Goal: Task Accomplishment & Management: Manage account settings

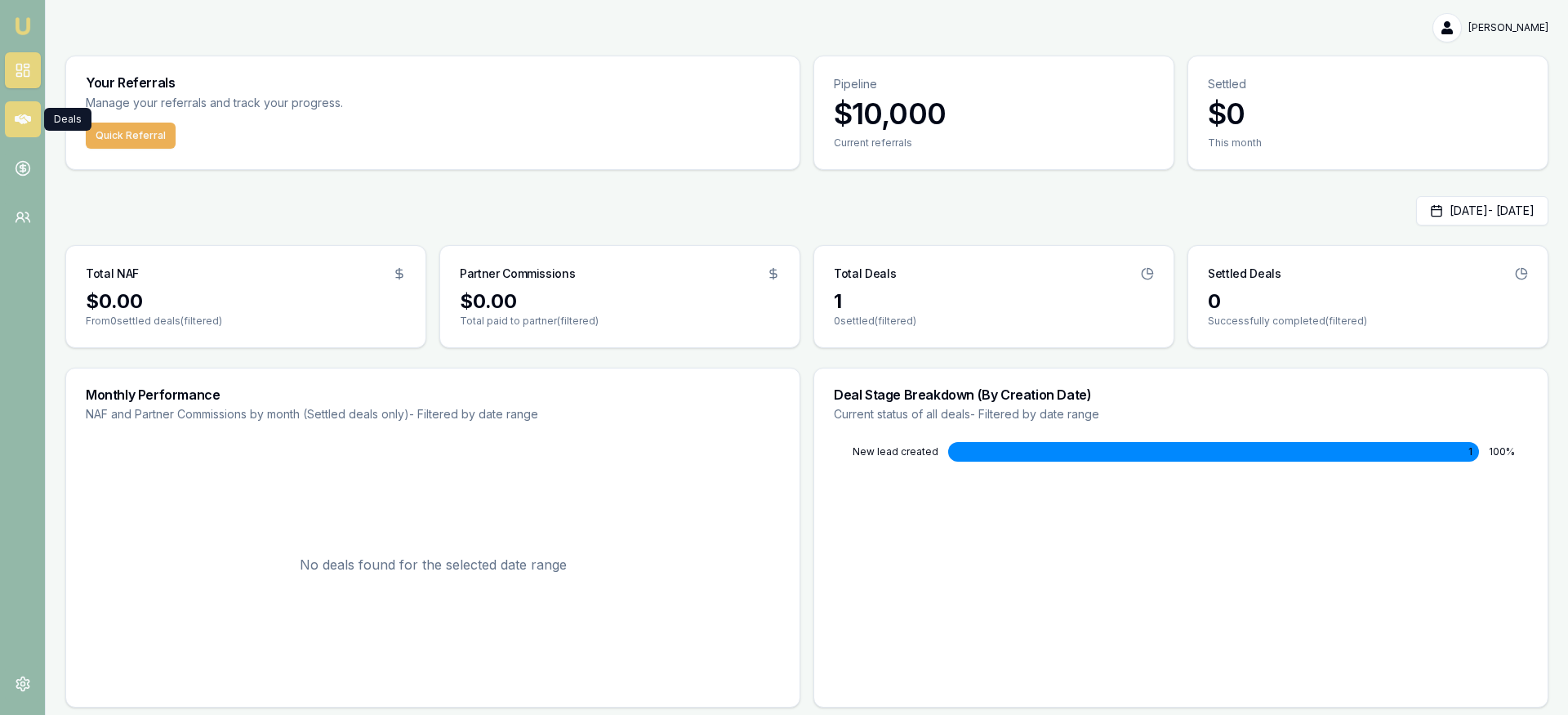
click at [26, 121] on icon at bounding box center [22, 119] width 16 height 9
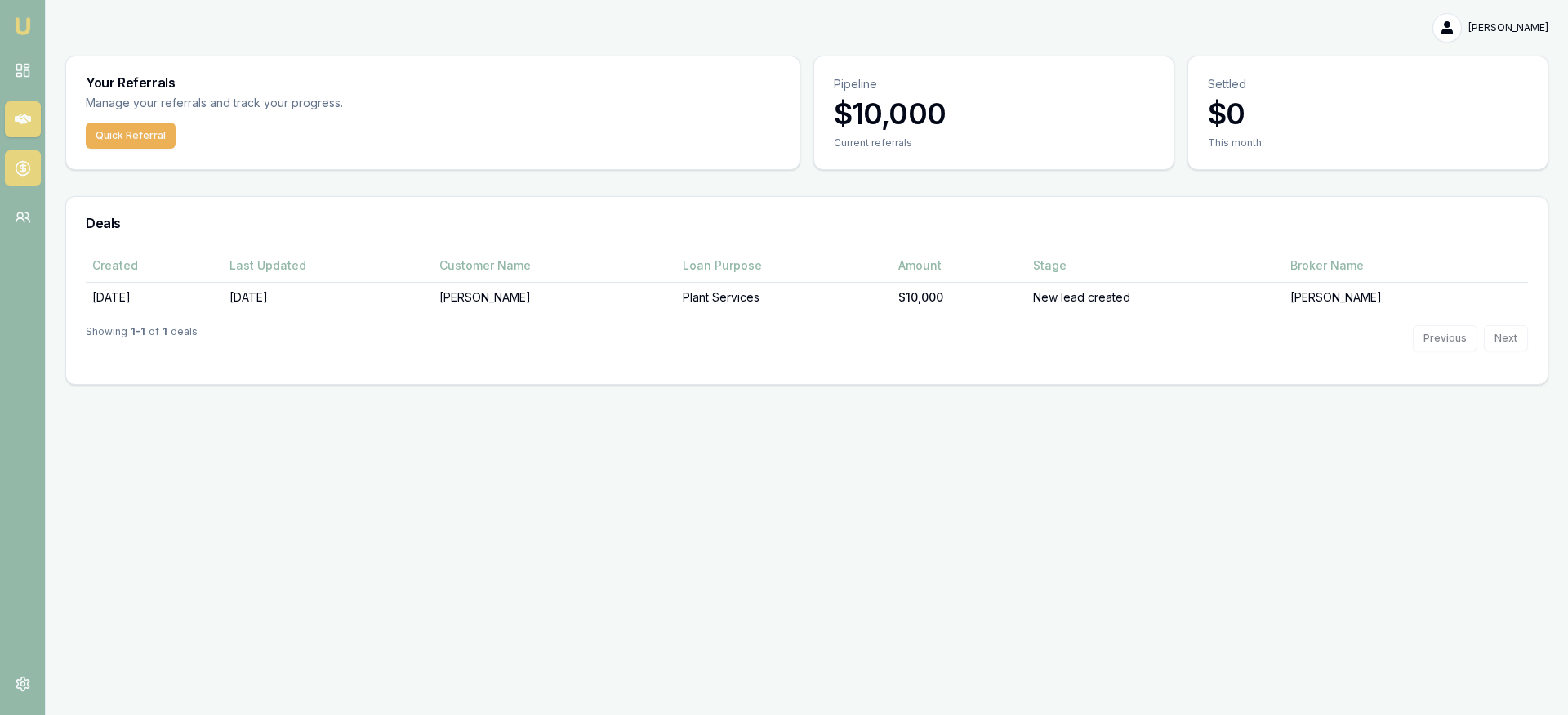
click at [27, 165] on icon at bounding box center [22, 168] width 16 height 16
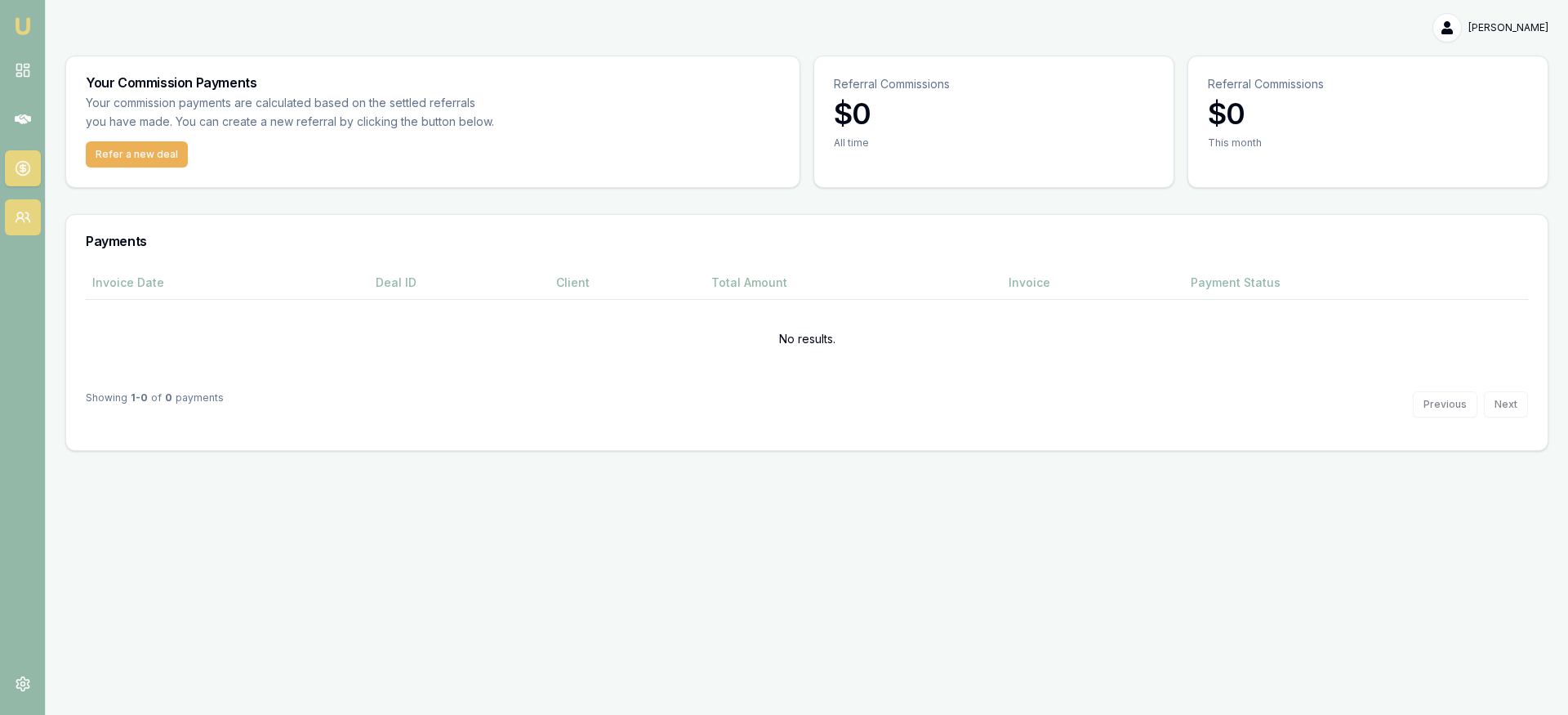
click at [21, 213] on circle at bounding box center [20, 215] width 6 height 6
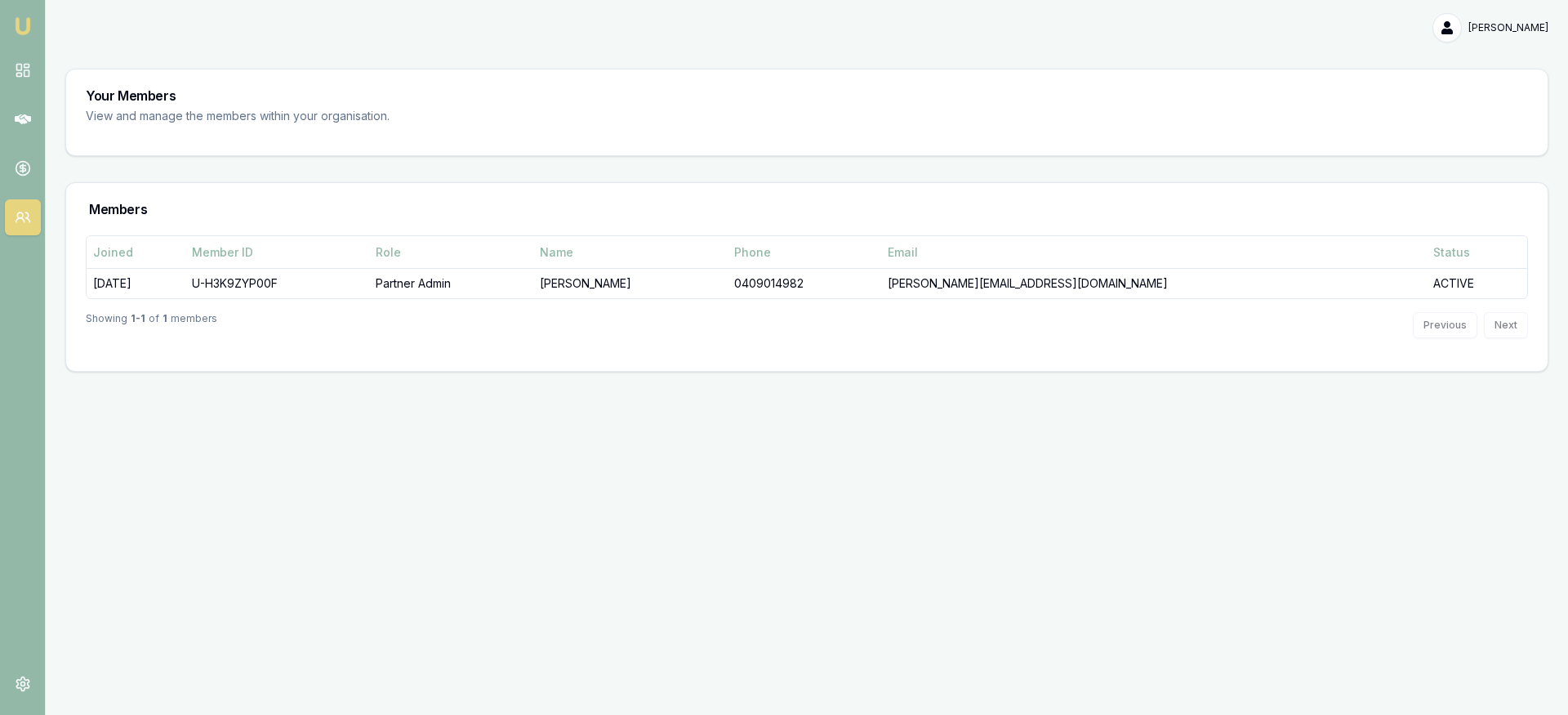
click at [21, 19] on img at bounding box center [22, 26] width 20 height 20
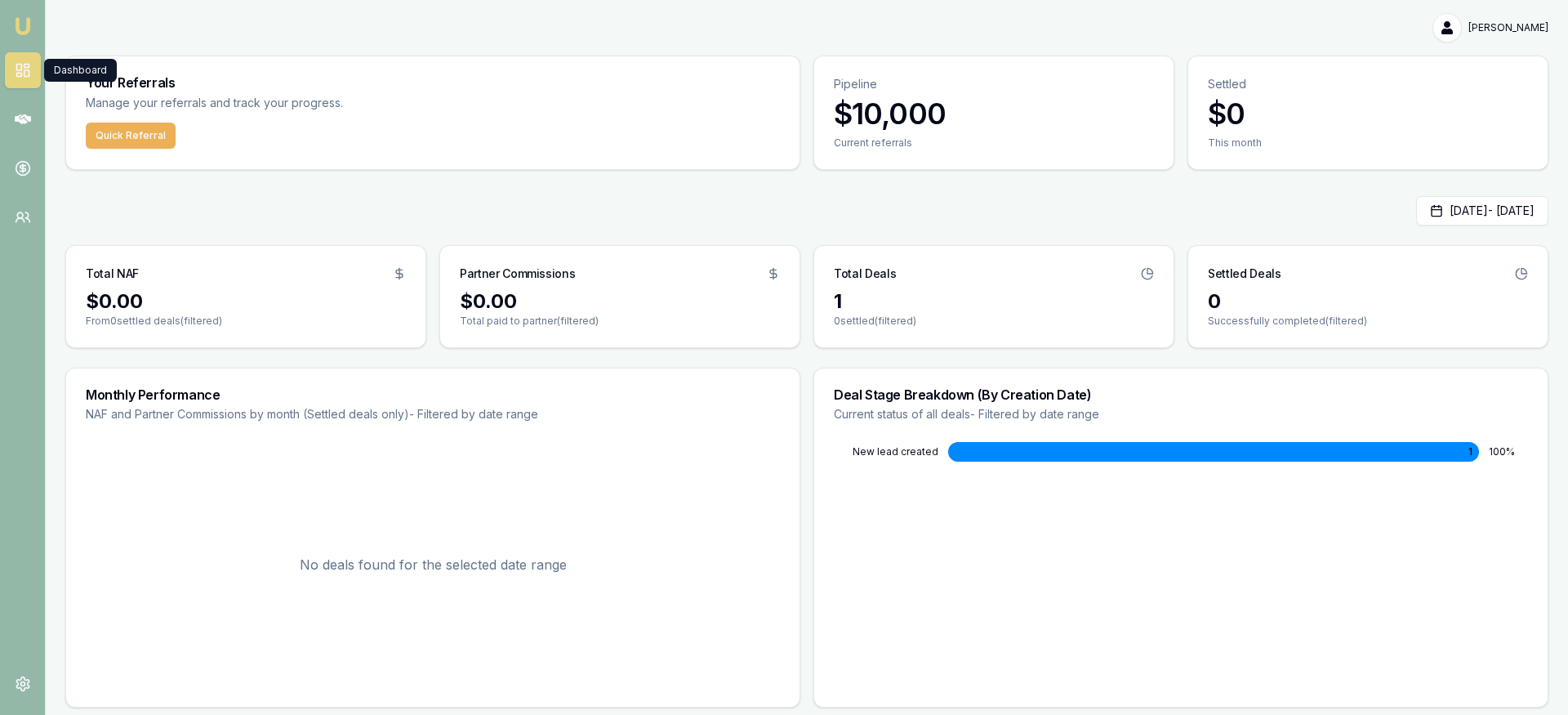
click at [26, 66] on icon at bounding box center [22, 70] width 16 height 16
click at [26, 122] on icon at bounding box center [22, 119] width 16 height 9
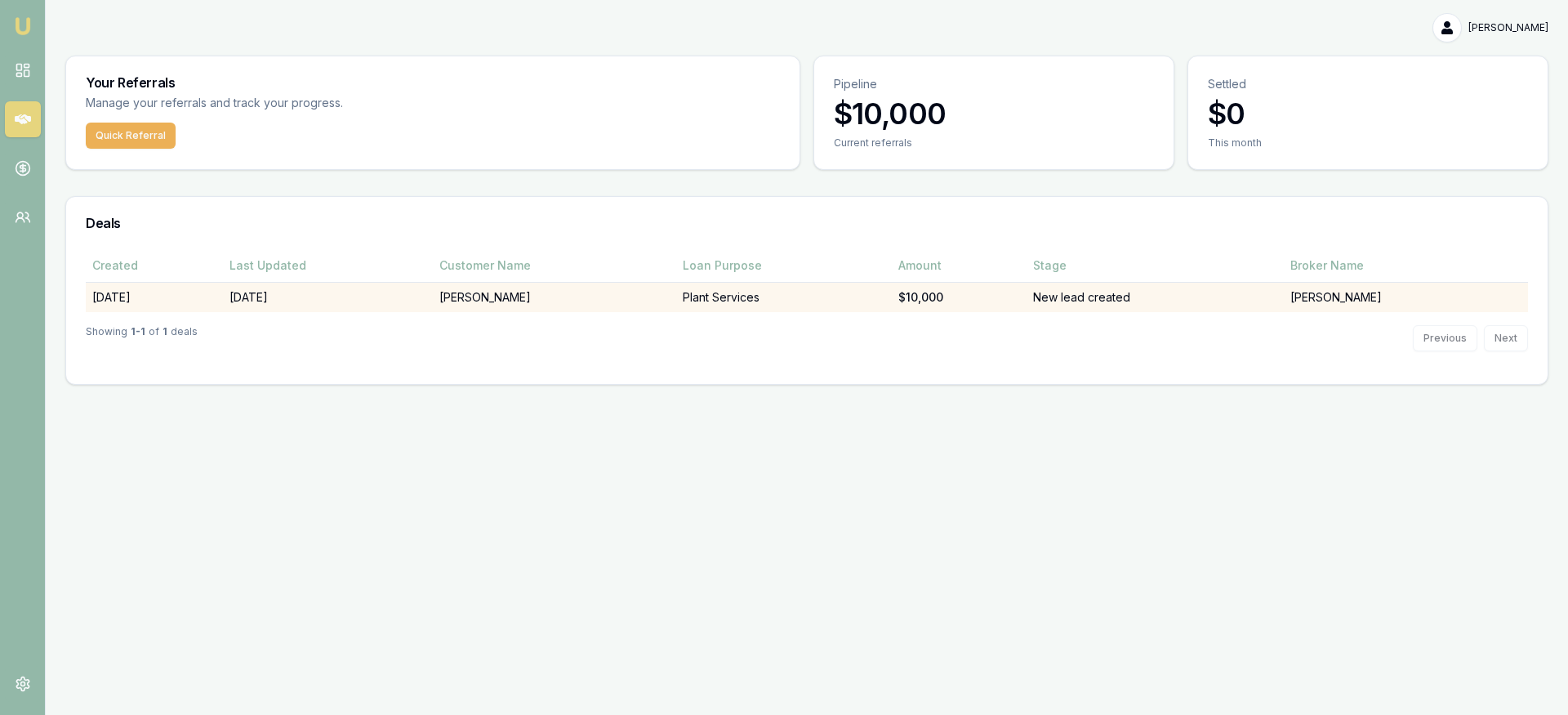
click at [130, 301] on td "[DATE]" at bounding box center [154, 296] width 137 height 30
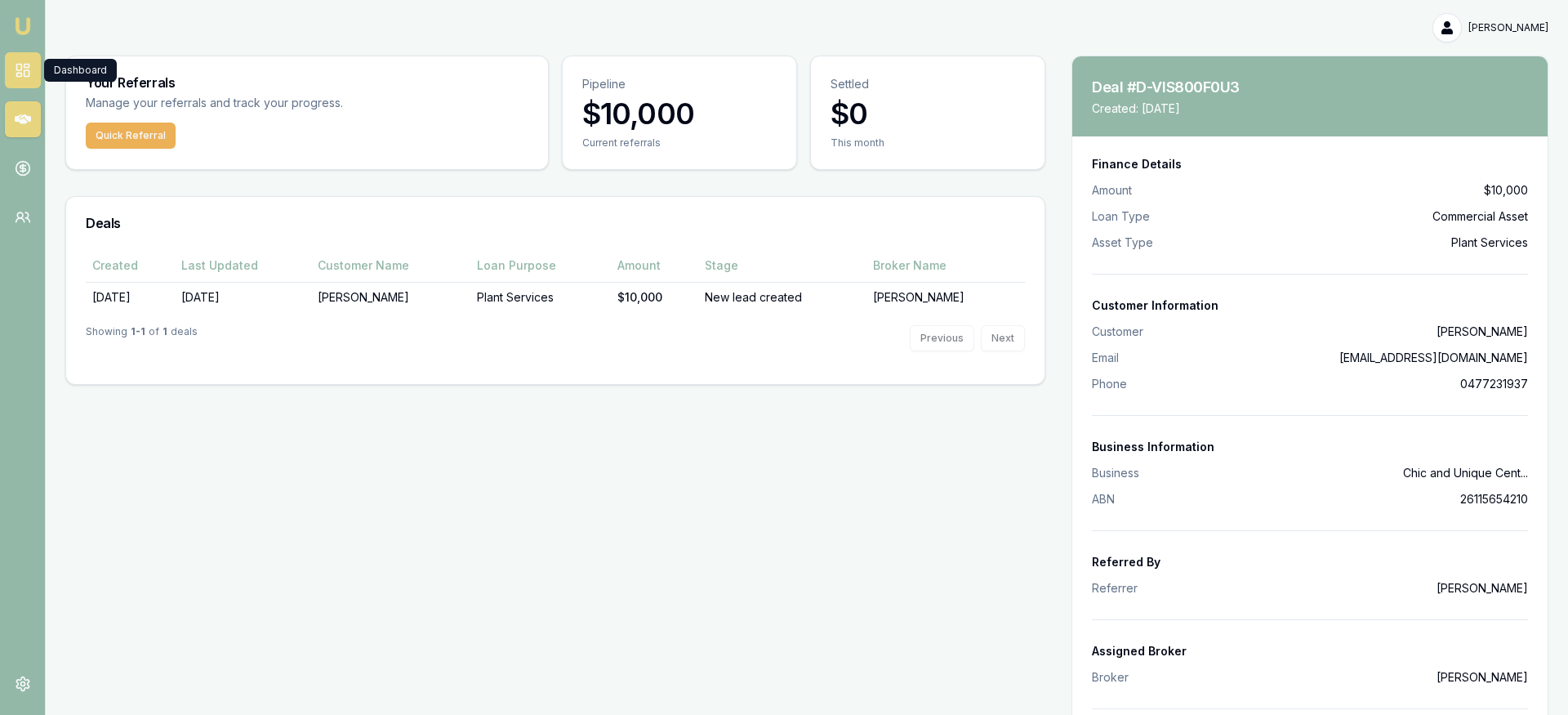
click at [20, 72] on icon at bounding box center [22, 70] width 16 height 16
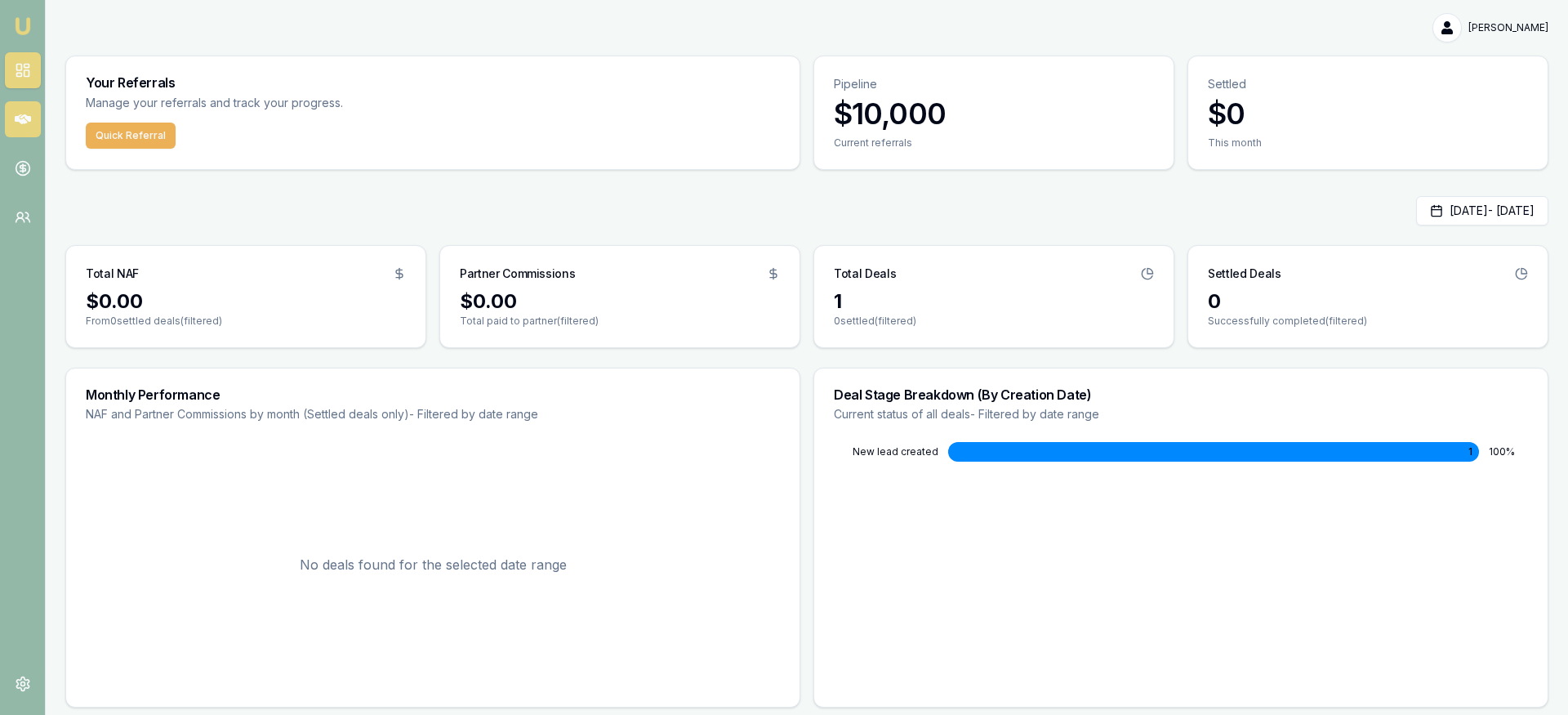
click at [18, 121] on icon at bounding box center [22, 119] width 16 height 9
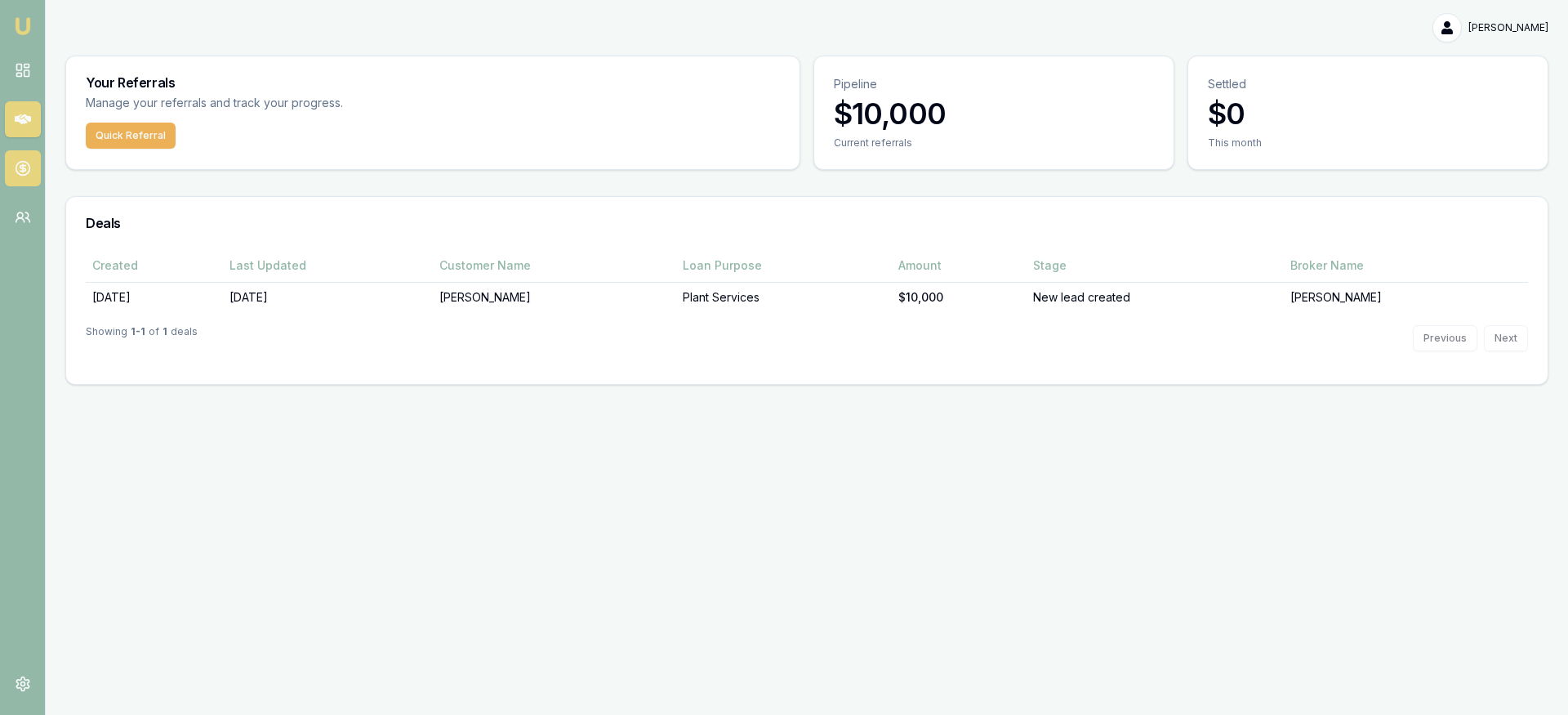
click at [23, 166] on icon at bounding box center [23, 169] width 0 height 9
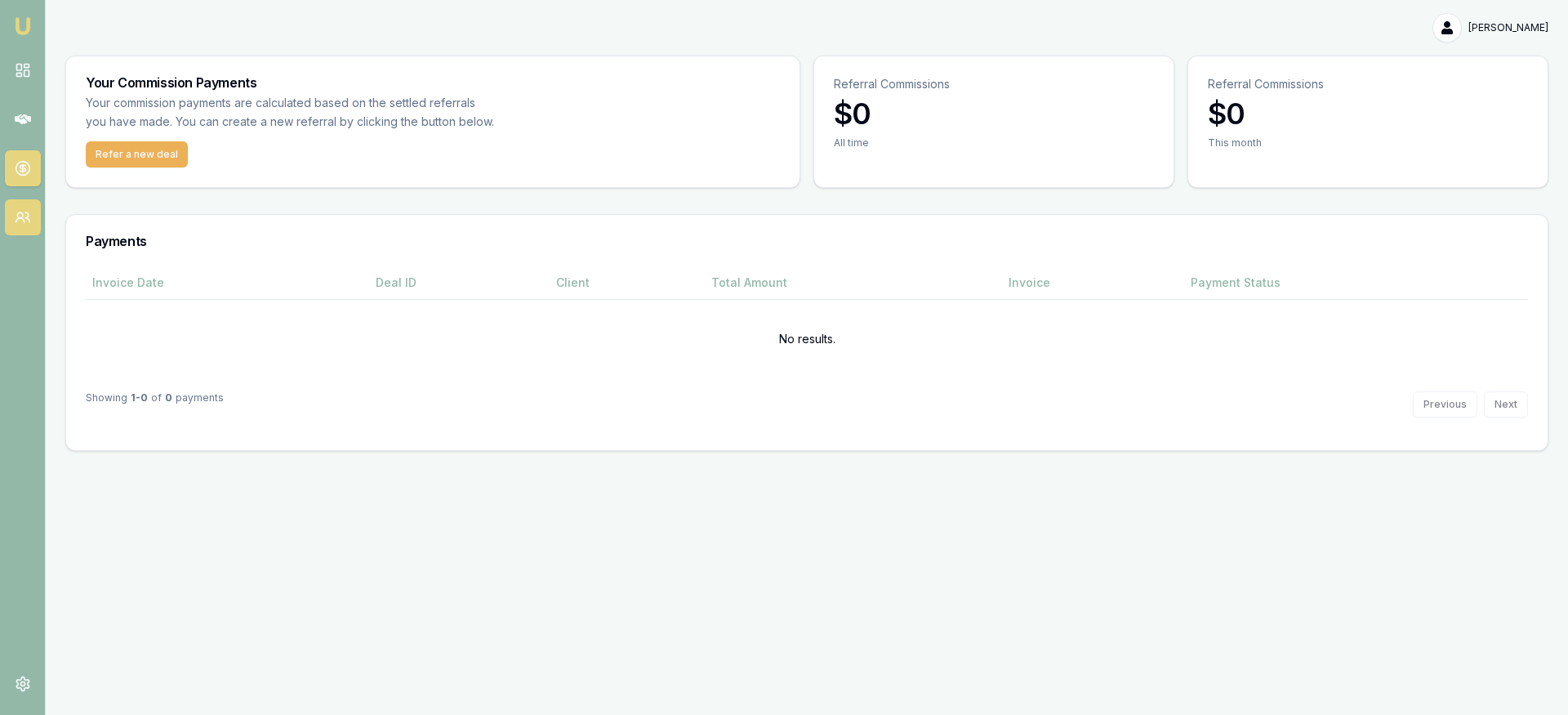
click at [22, 212] on icon at bounding box center [22, 217] width 16 height 16
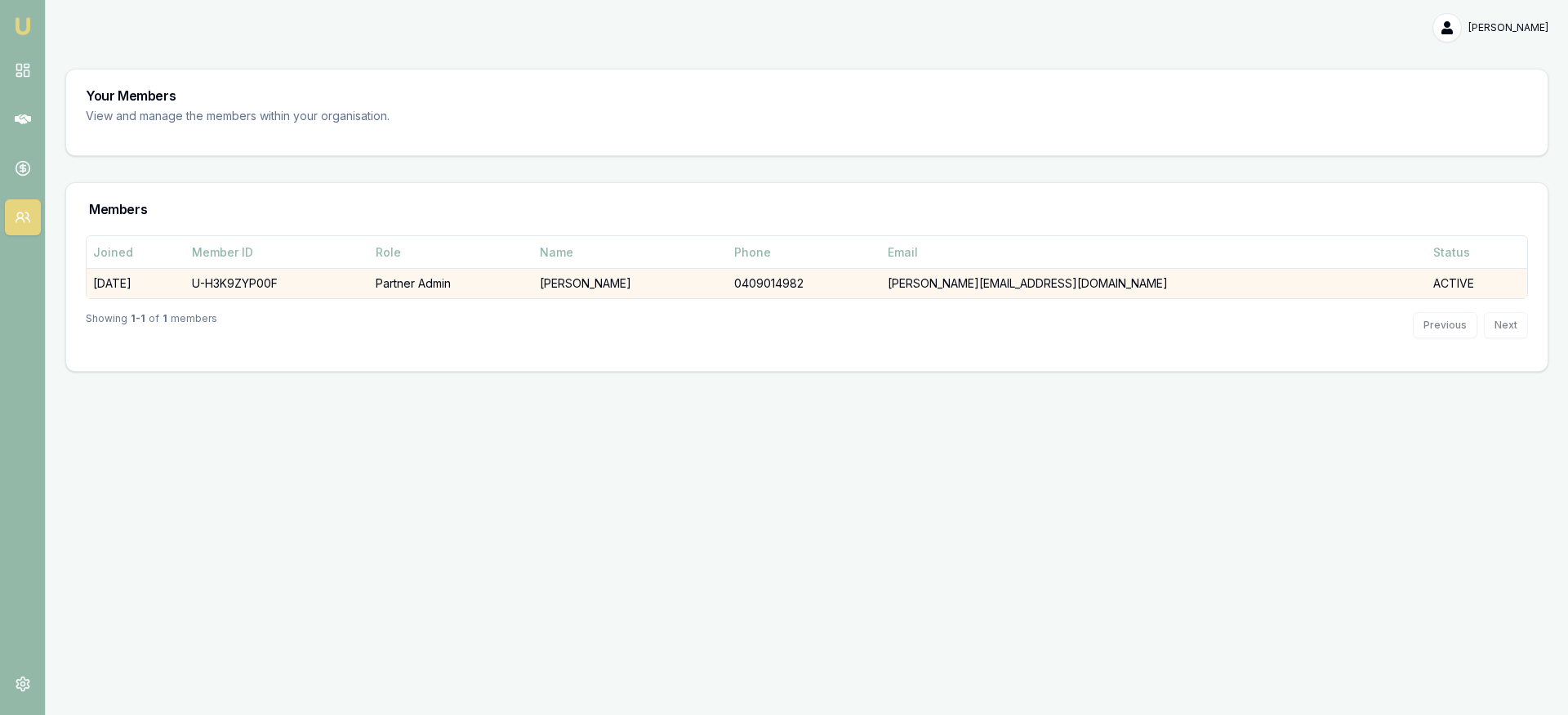
click at [286, 280] on td "U-H3K9ZYP00F" at bounding box center [277, 283] width 184 height 30
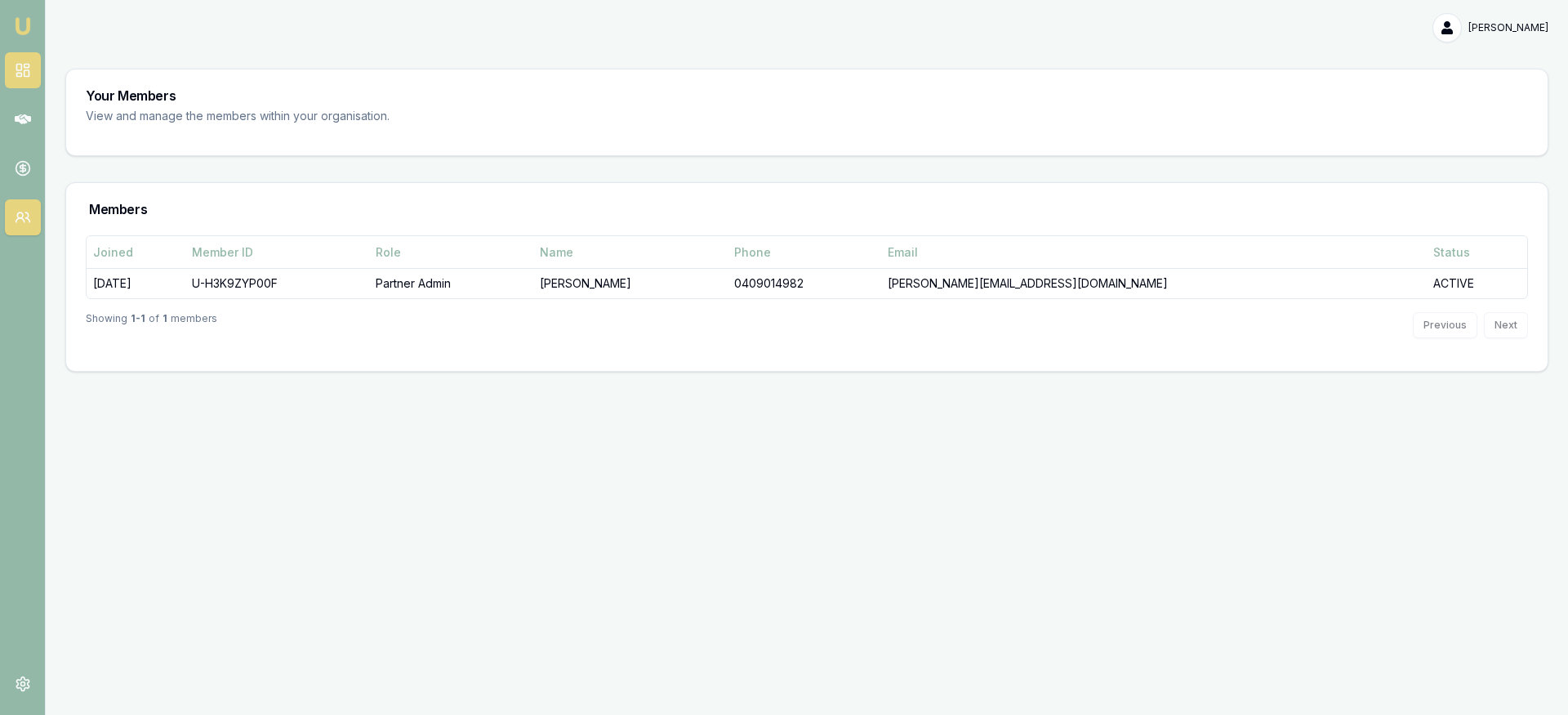
click at [18, 62] on icon at bounding box center [22, 70] width 16 height 16
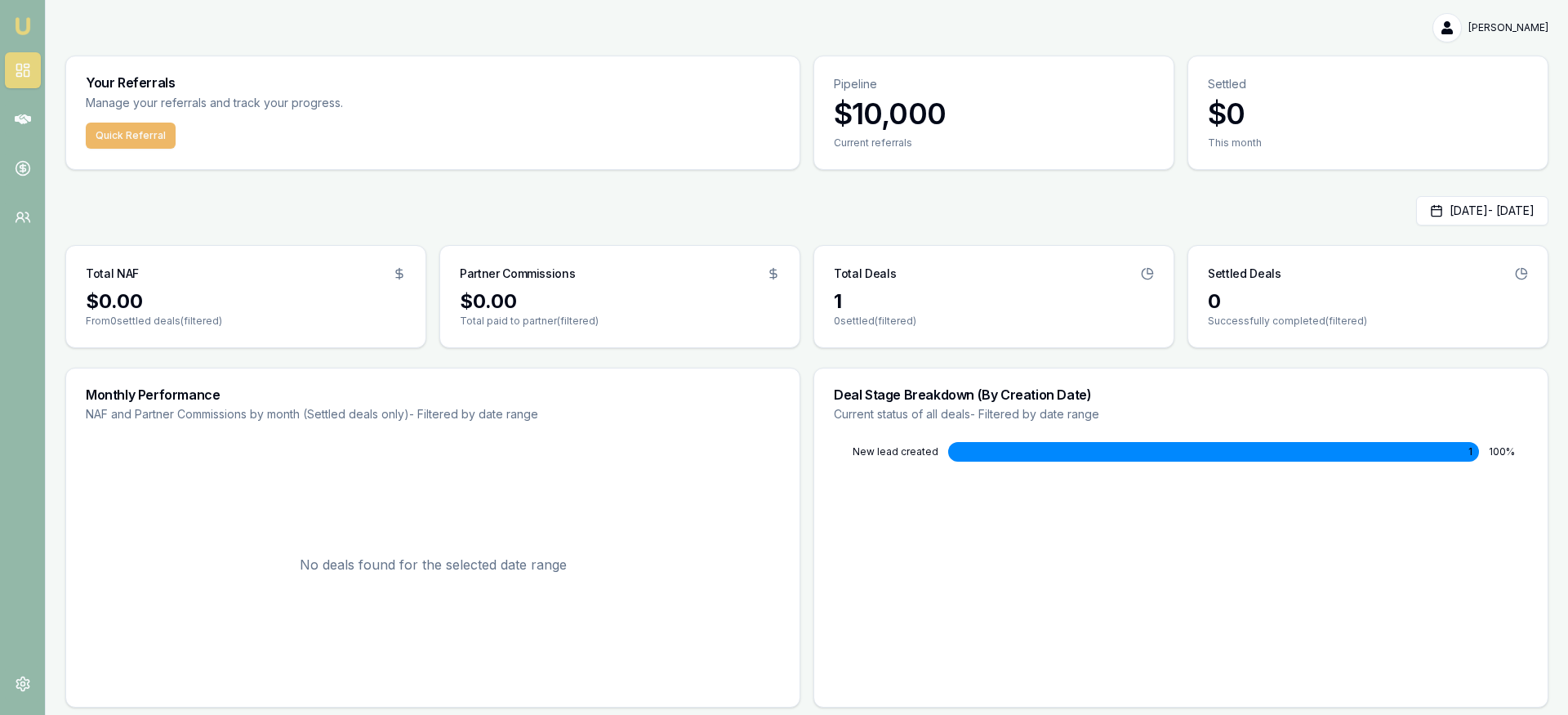
click at [121, 135] on button "Quick Referral" at bounding box center [130, 136] width 90 height 26
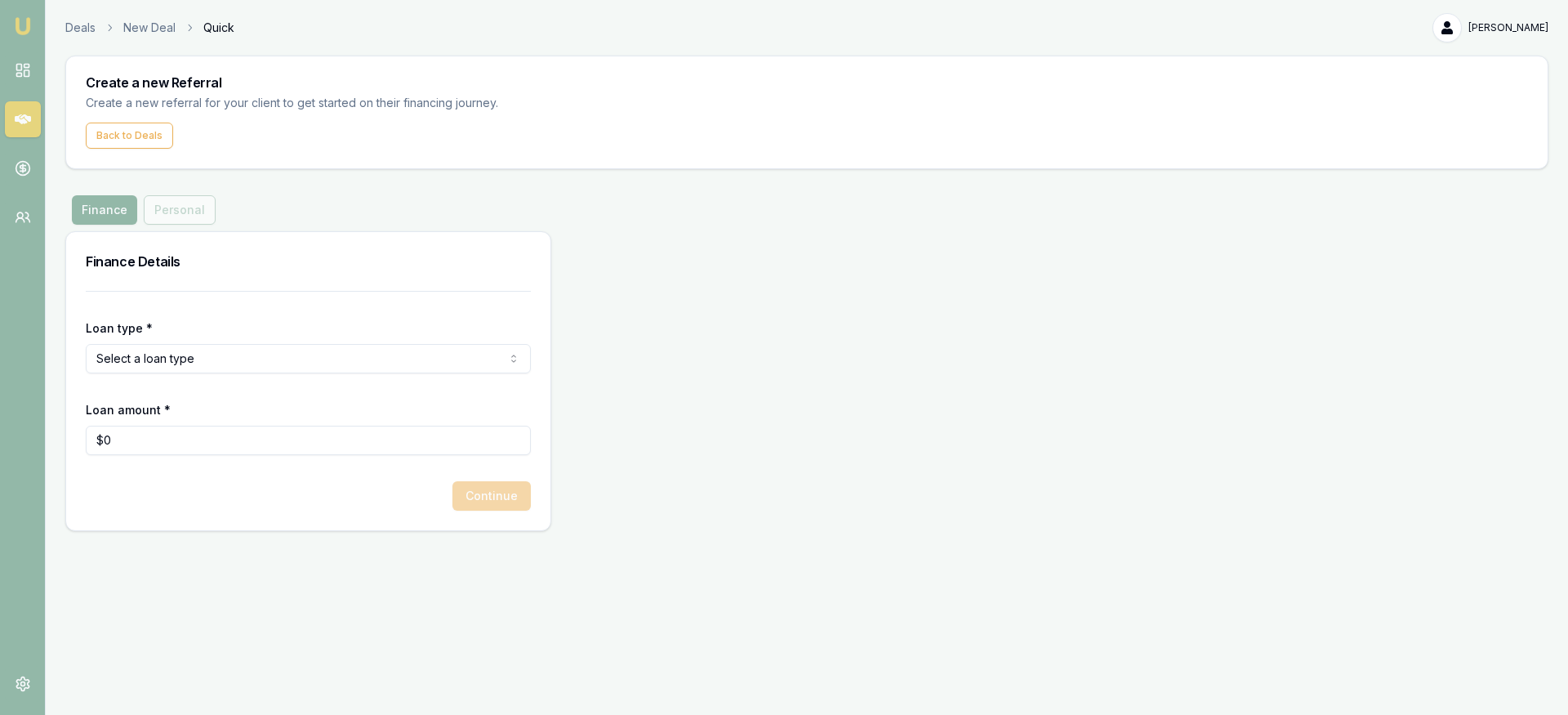
click at [512, 363] on html "Emu Money Deals New Deal Quick [PERSON_NAME] Toggle Menu Create a new Referral …" at bounding box center [784, 358] width 1568 height 715
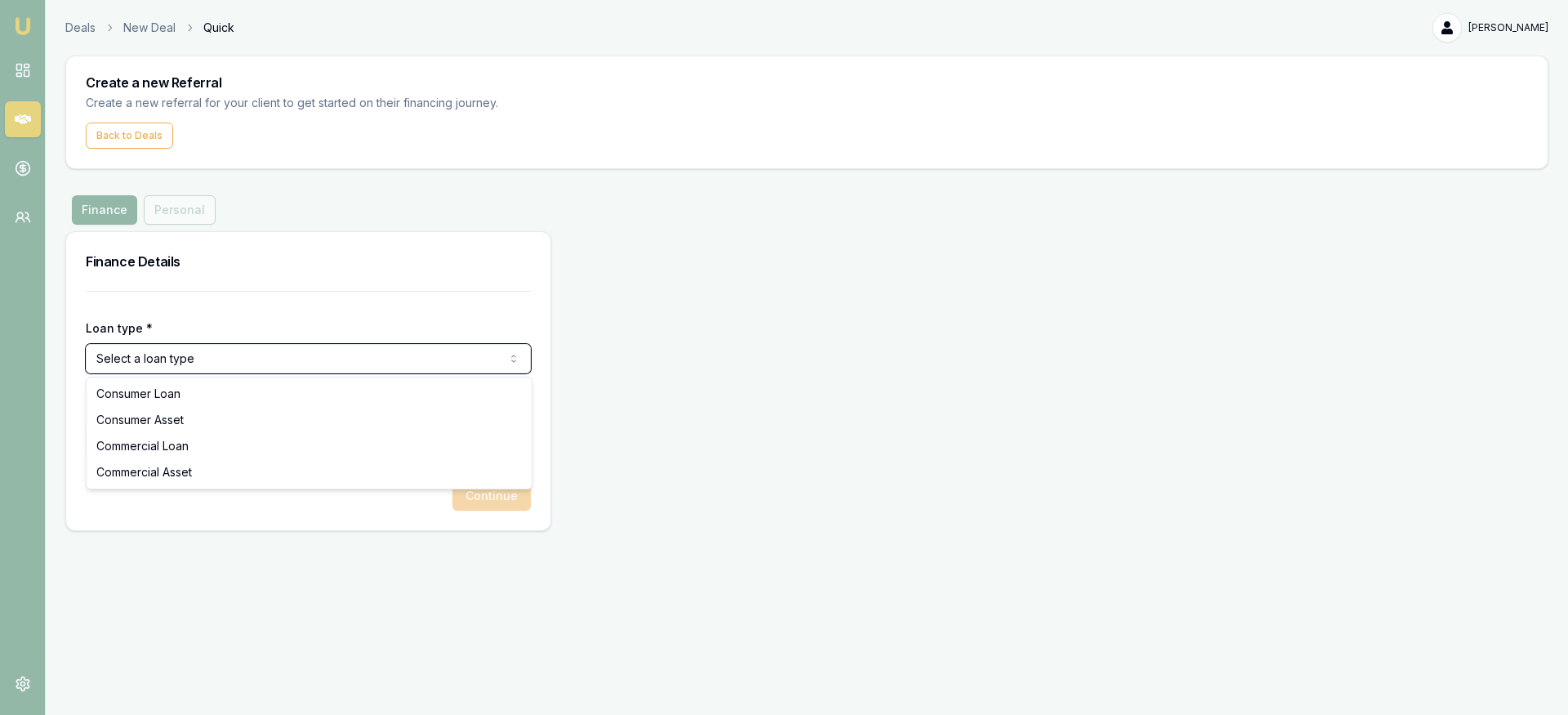
click at [798, 387] on html "Emu Money Deals New Deal Quick [PERSON_NAME] Toggle Menu Create a new Referral …" at bounding box center [784, 358] width 1568 height 715
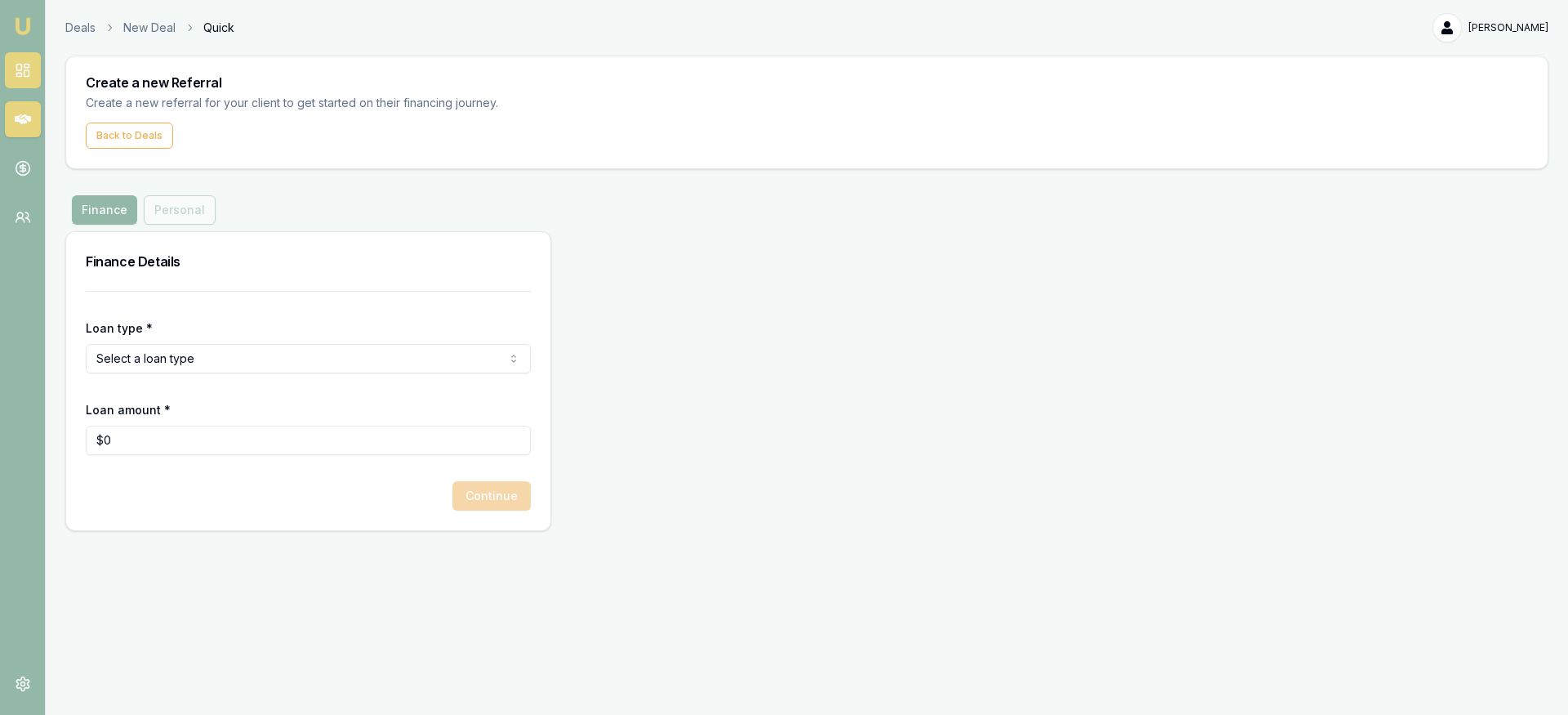
click at [26, 77] on rect at bounding box center [26, 73] width 5 height 7
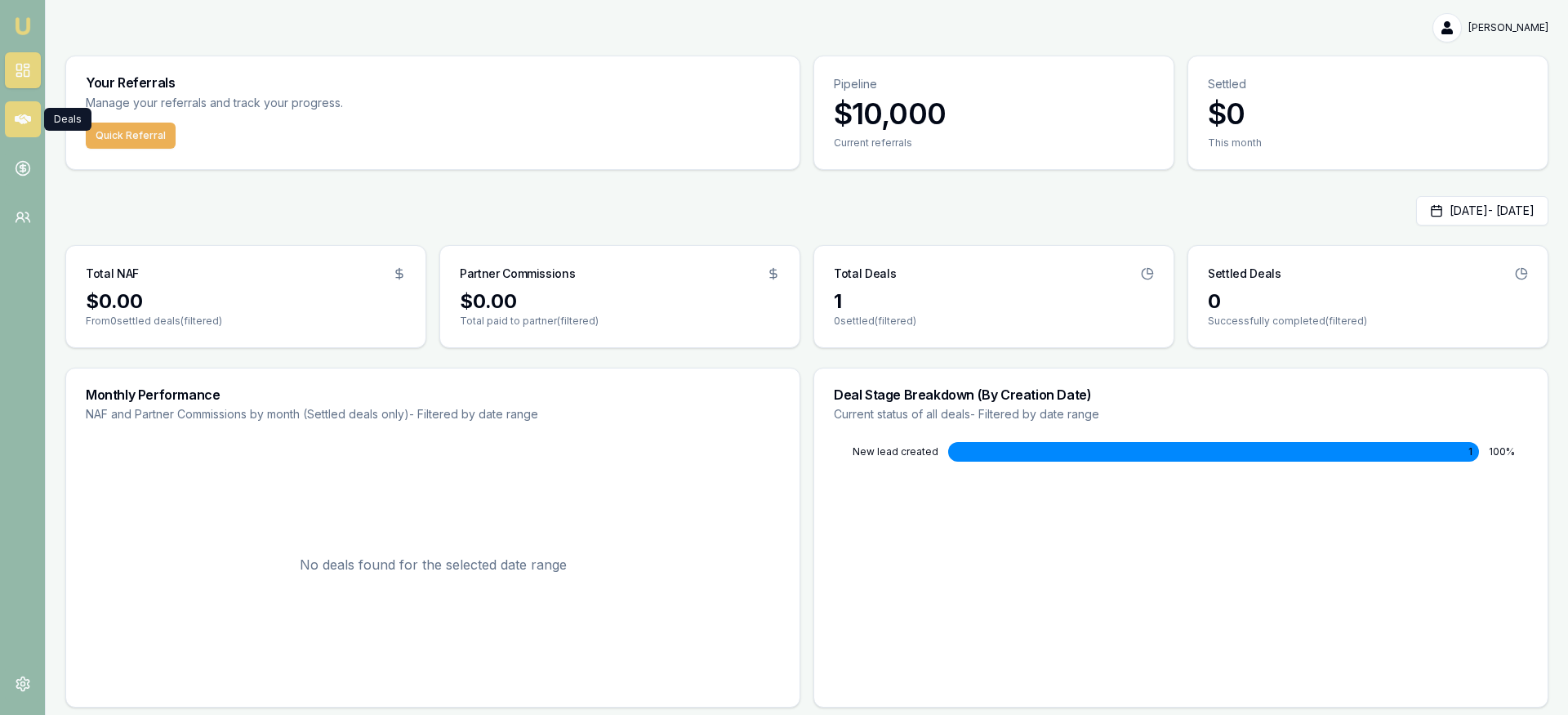
click at [27, 115] on icon at bounding box center [22, 119] width 16 height 16
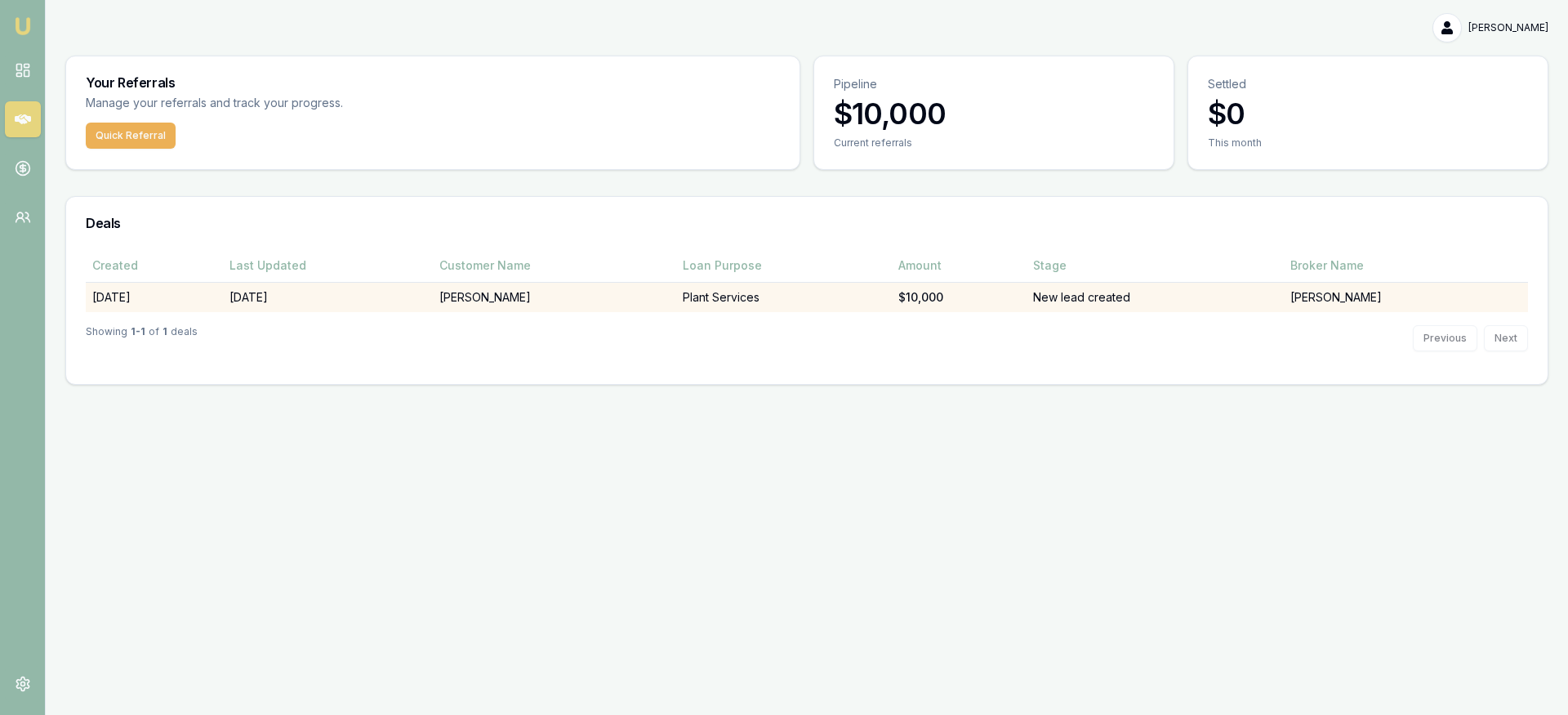
click at [261, 299] on td "[DATE]" at bounding box center [327, 296] width 210 height 30
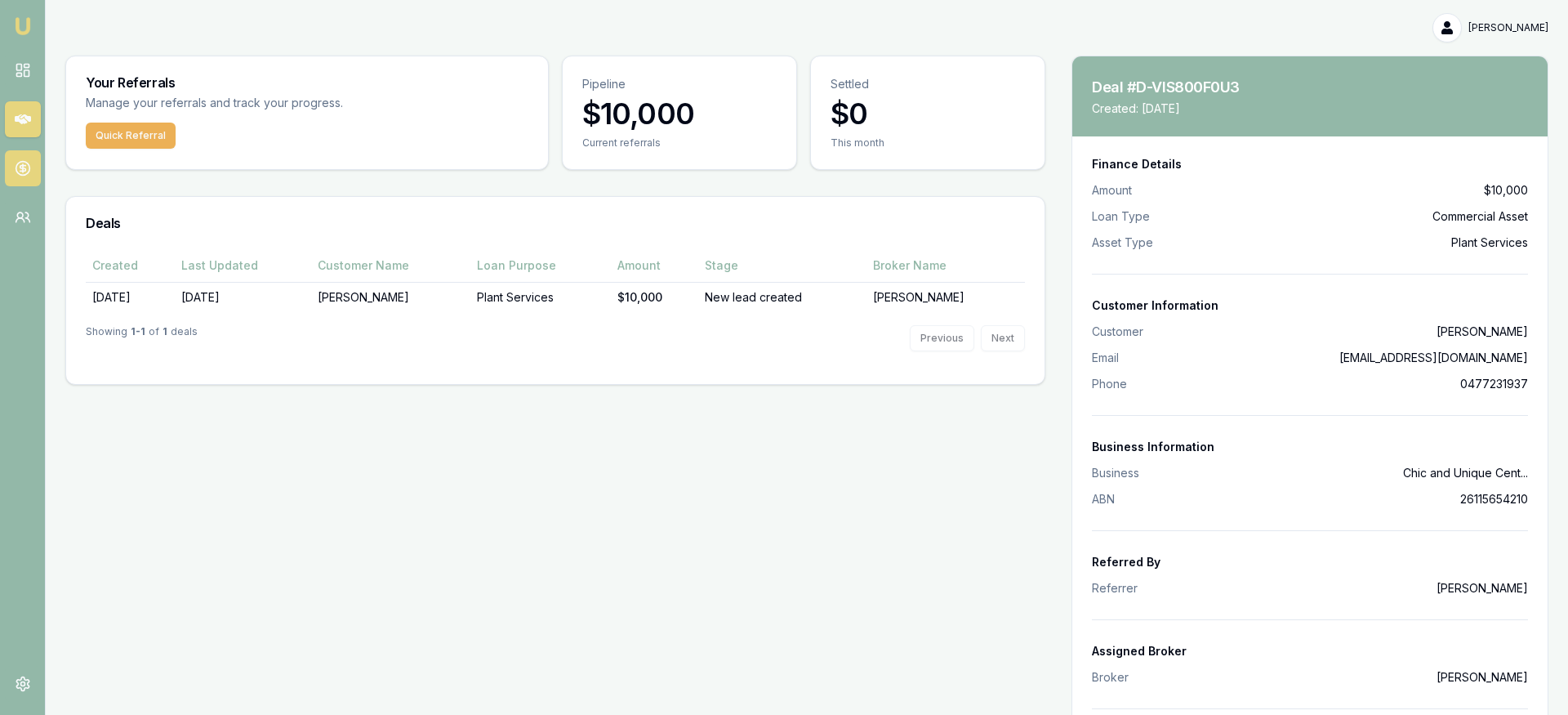
click at [15, 170] on icon at bounding box center [22, 168] width 16 height 16
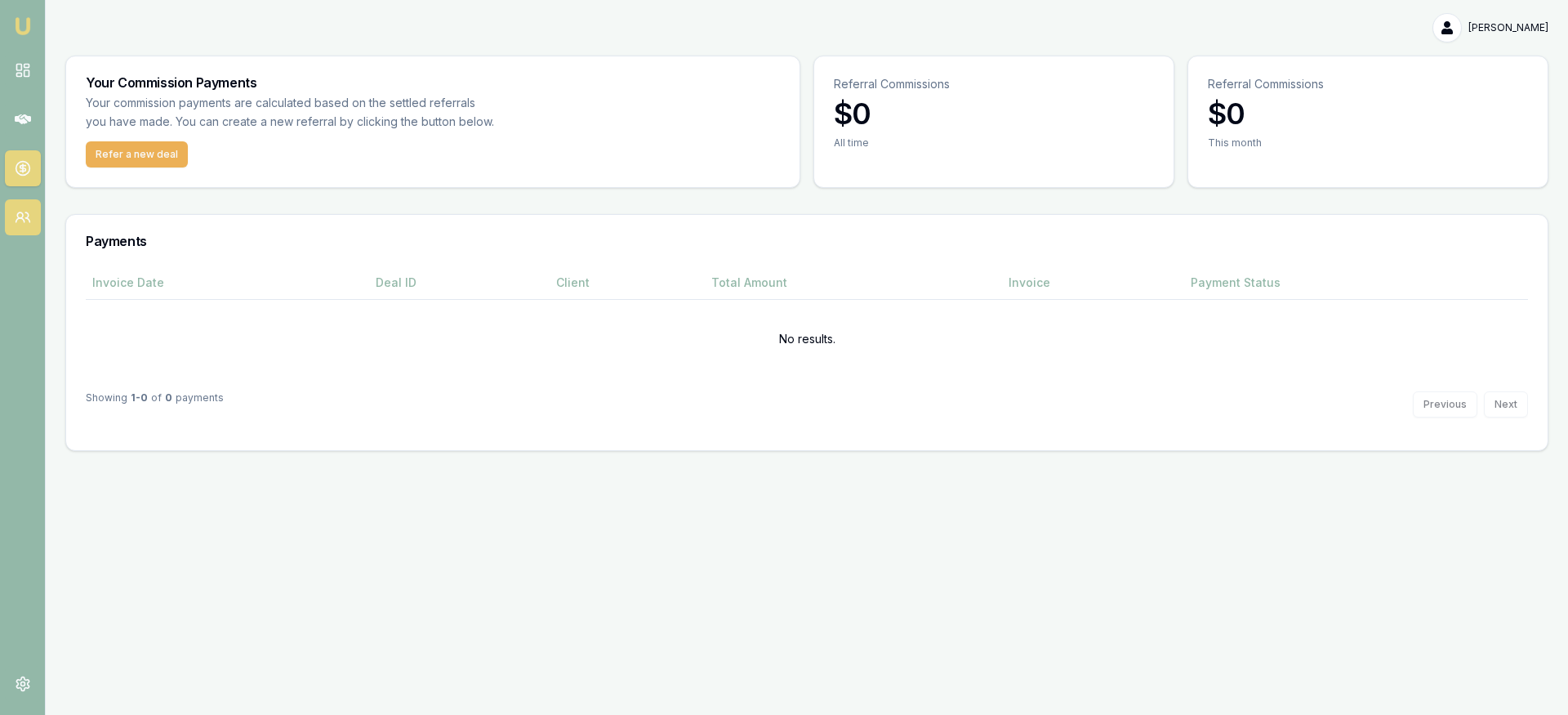
click at [22, 217] on circle at bounding box center [20, 215] width 6 height 6
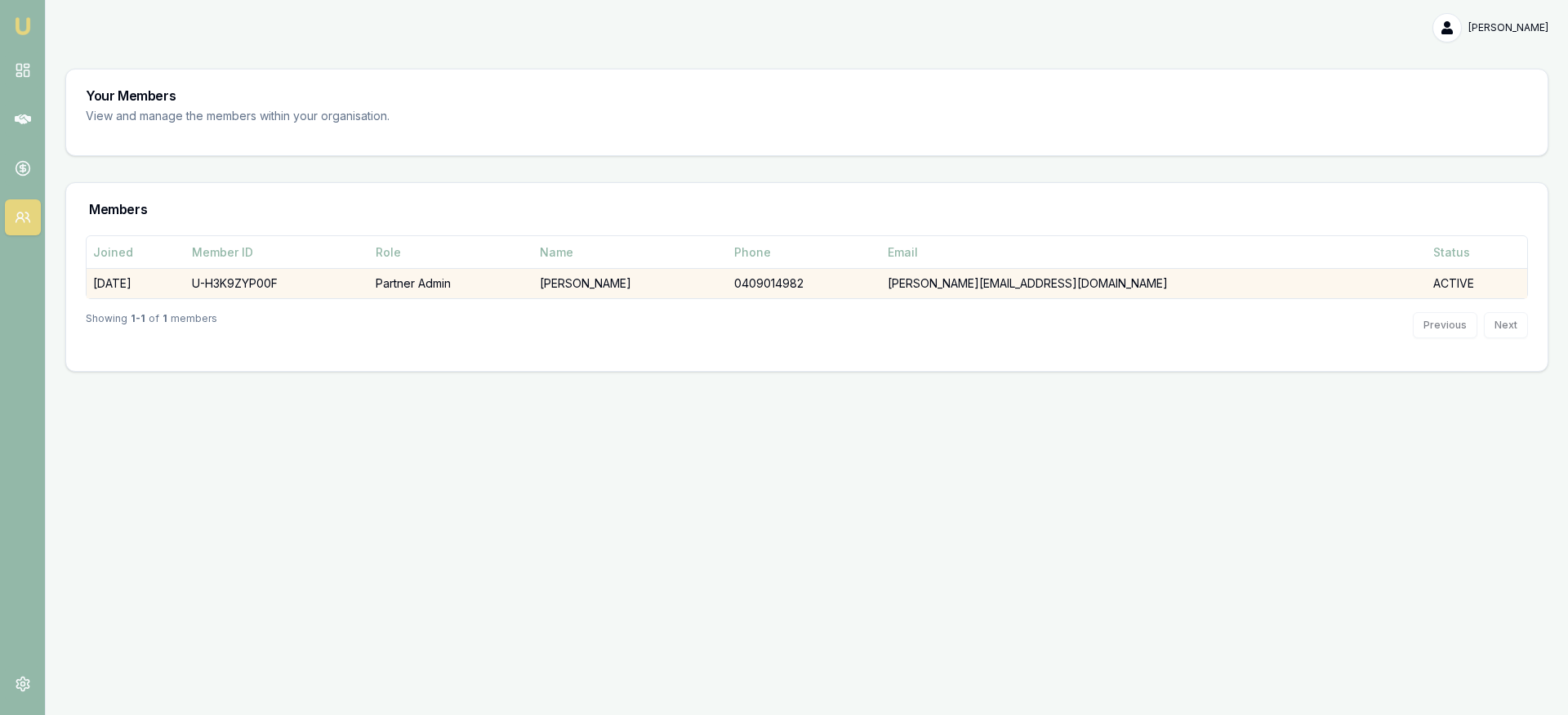
click at [306, 278] on td "U-H3K9ZYP00F" at bounding box center [277, 283] width 184 height 30
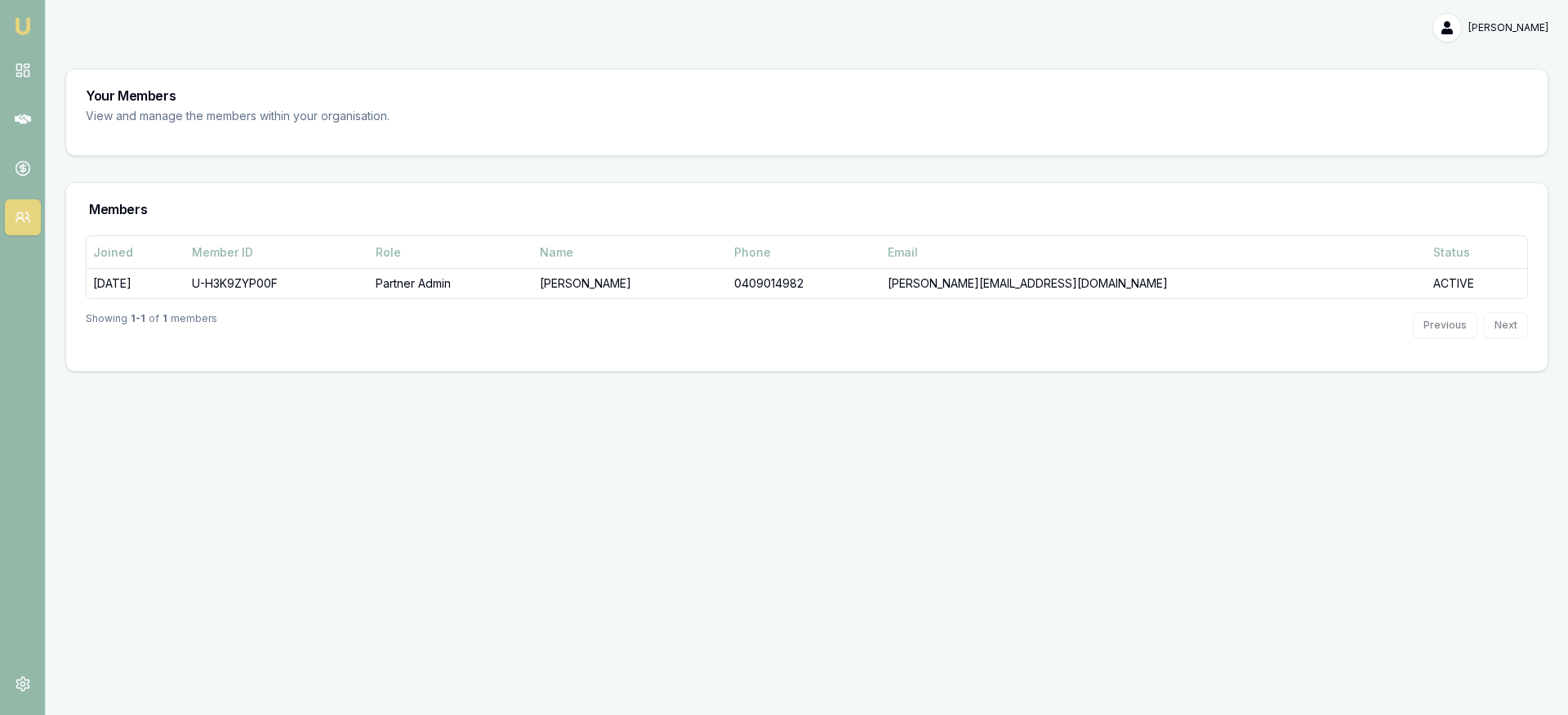
click at [17, 25] on img at bounding box center [22, 26] width 20 height 20
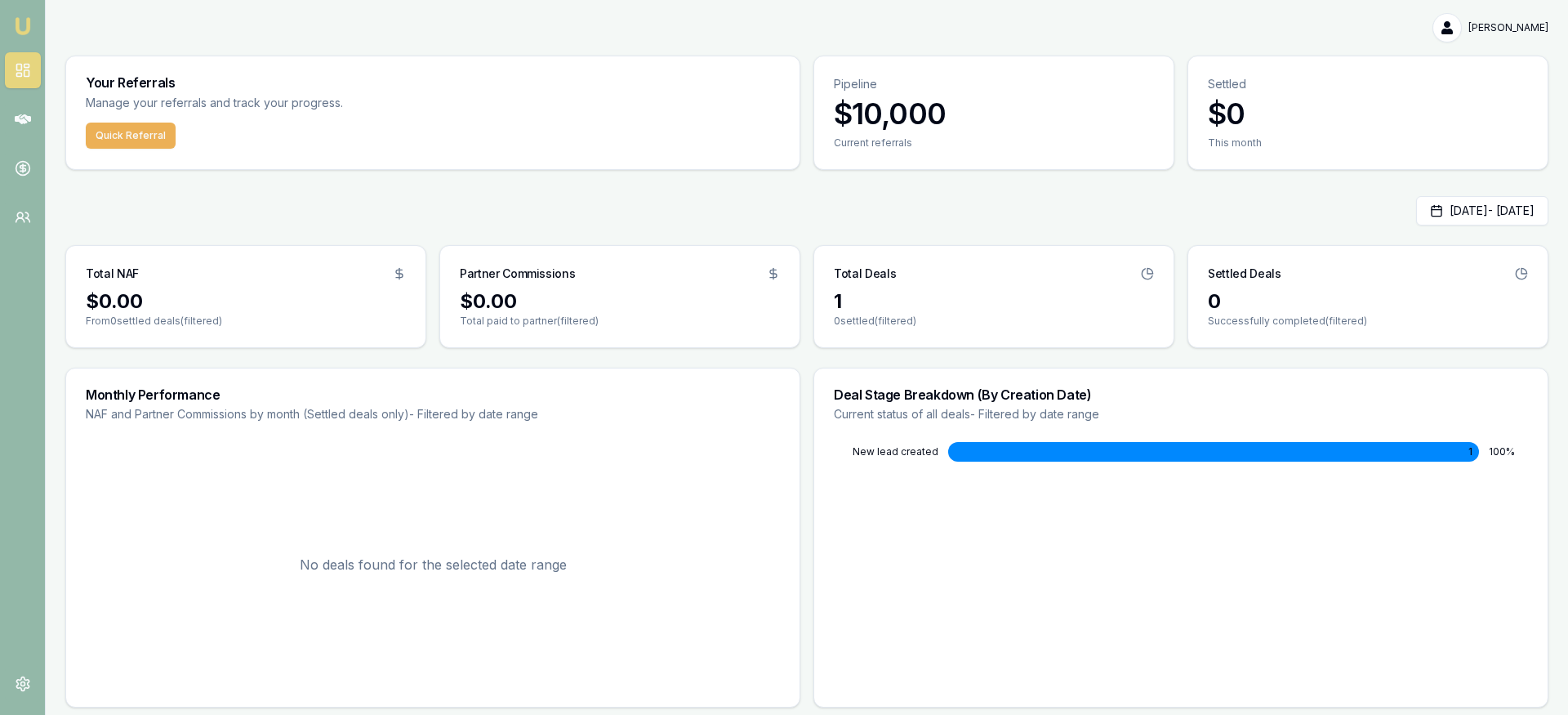
click at [18, 29] on img at bounding box center [22, 26] width 20 height 20
click at [145, 137] on button "Quick Referral" at bounding box center [130, 136] width 90 height 26
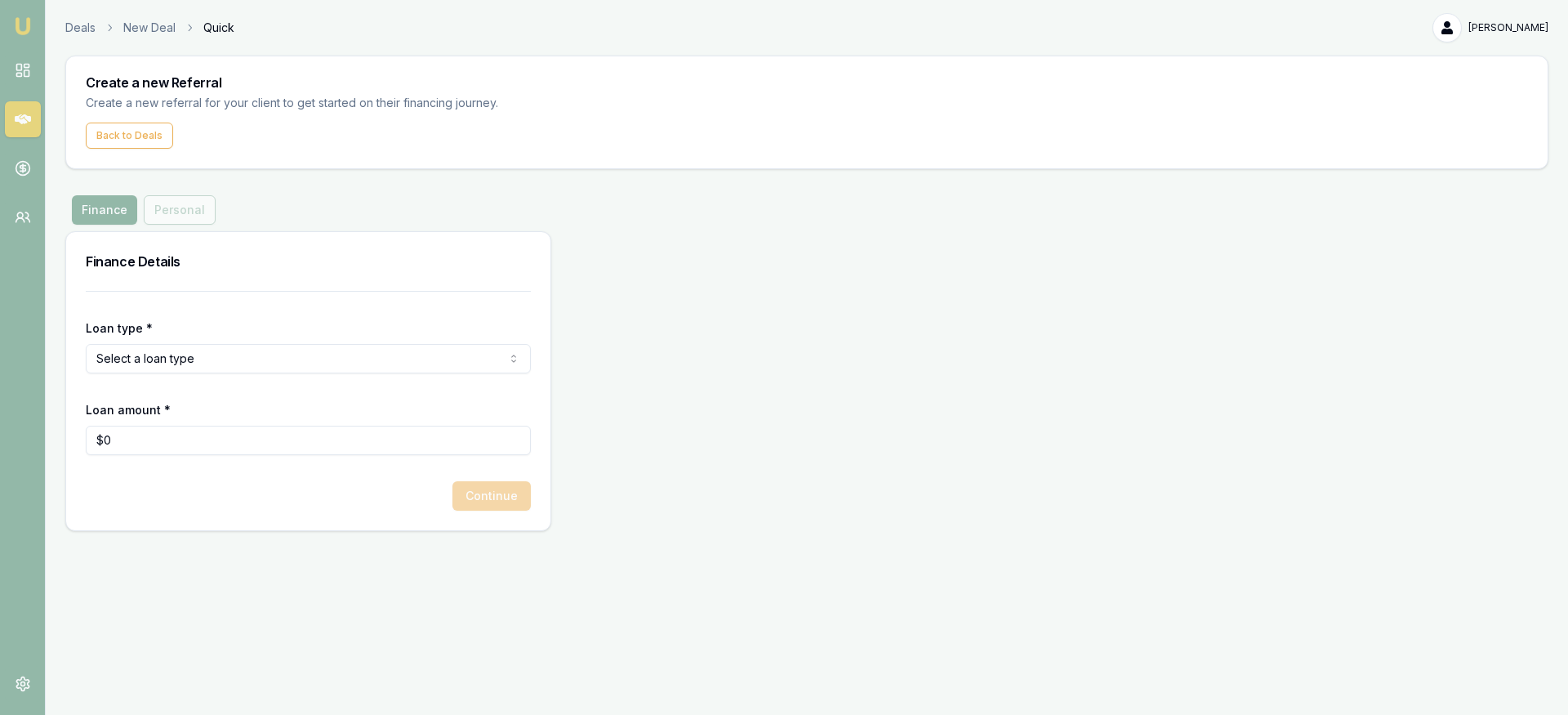
click at [513, 358] on html "Emu Money Deals New Deal Quick [PERSON_NAME] Toggle Menu Create a new Referral …" at bounding box center [784, 358] width 1568 height 715
click at [107, 137] on button "Back to Deals" at bounding box center [130, 136] width 87 height 26
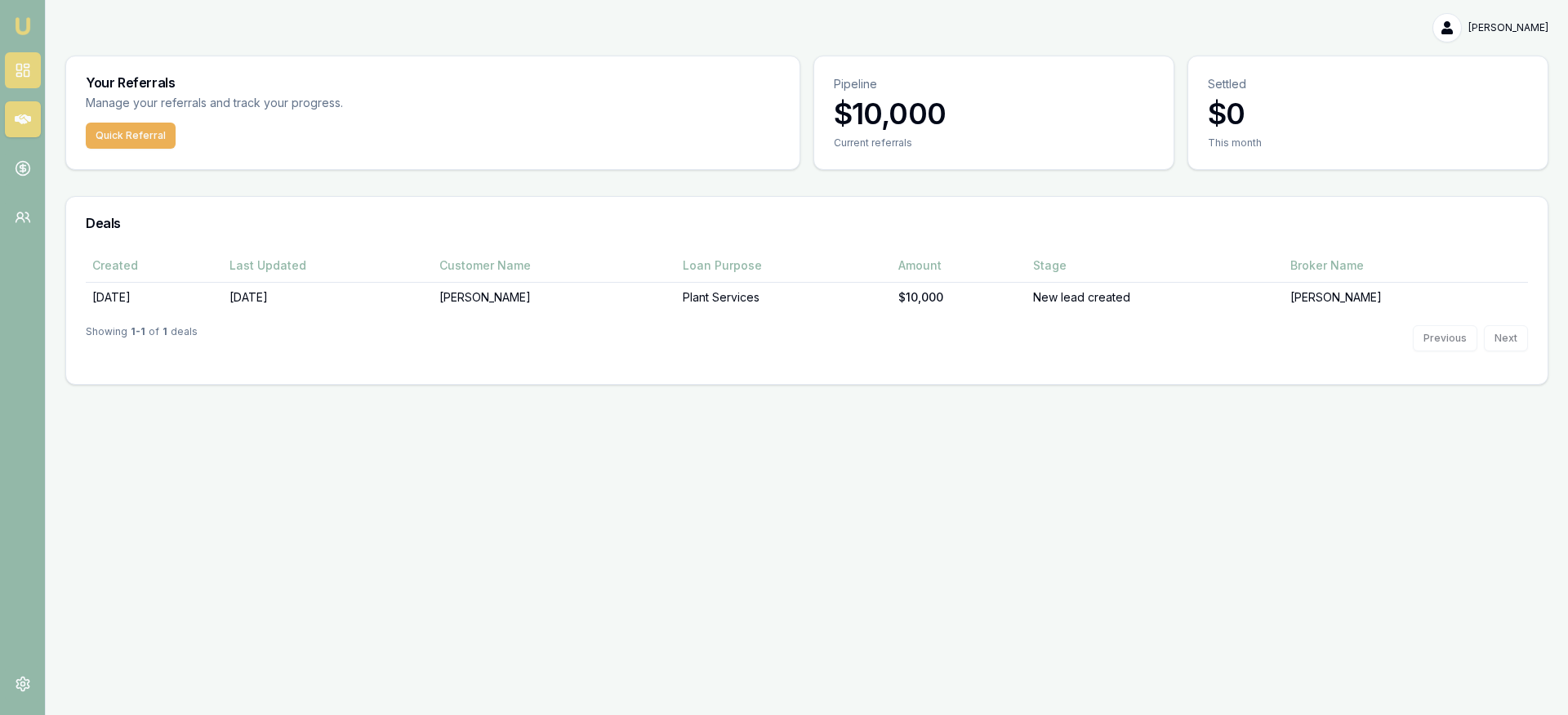
click at [25, 70] on rect at bounding box center [26, 73] width 5 height 7
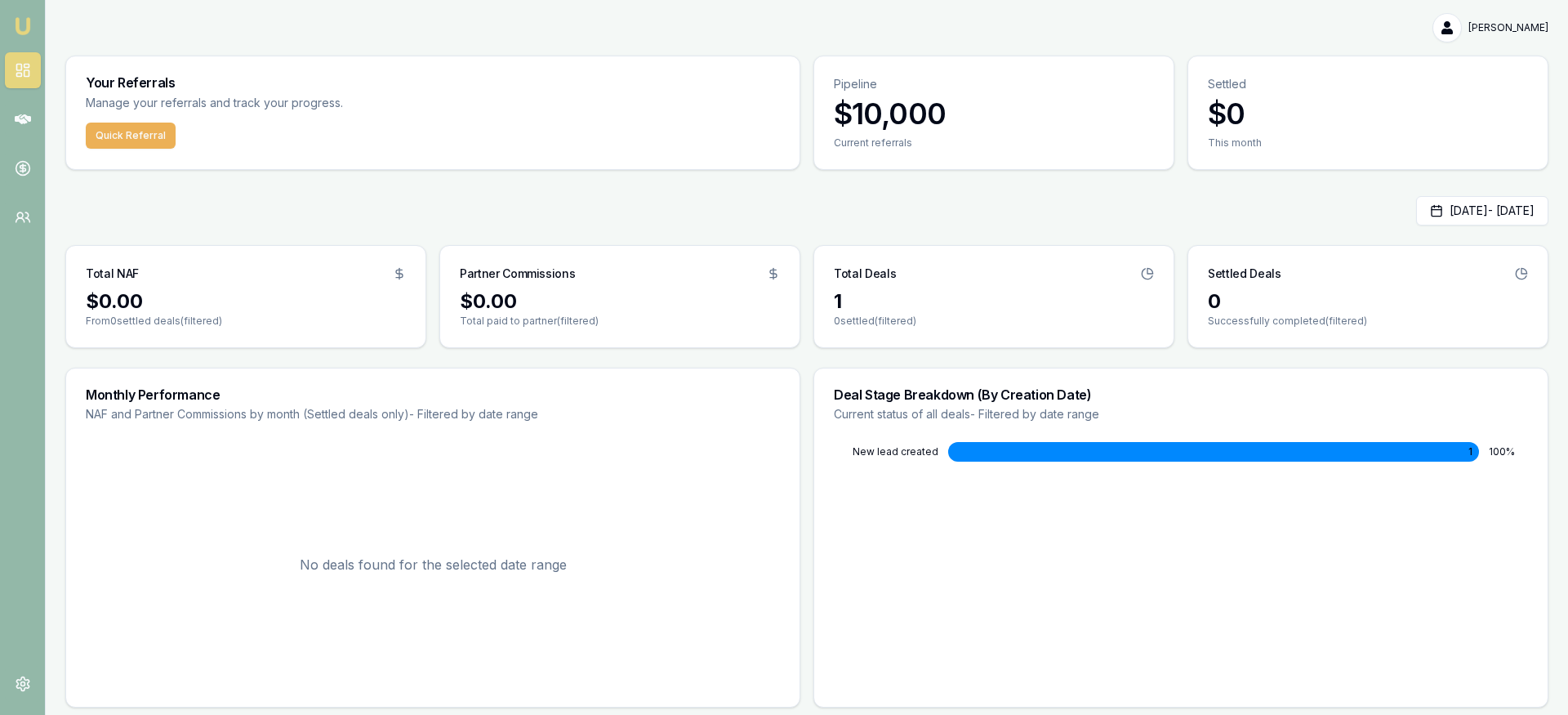
click at [1491, 30] on html "Emu Money [PERSON_NAME] Toggle Menu Your Referrals Manage your referrals and tr…" at bounding box center [784, 358] width 1568 height 715
click at [1356, 25] on html "Emu Money [PERSON_NAME] Toggle Menu Your Referrals Manage your referrals and tr…" at bounding box center [784, 358] width 1568 height 715
click at [134, 138] on button "Quick Referral" at bounding box center [130, 136] width 90 height 26
click at [25, 166] on icon at bounding box center [22, 168] width 16 height 16
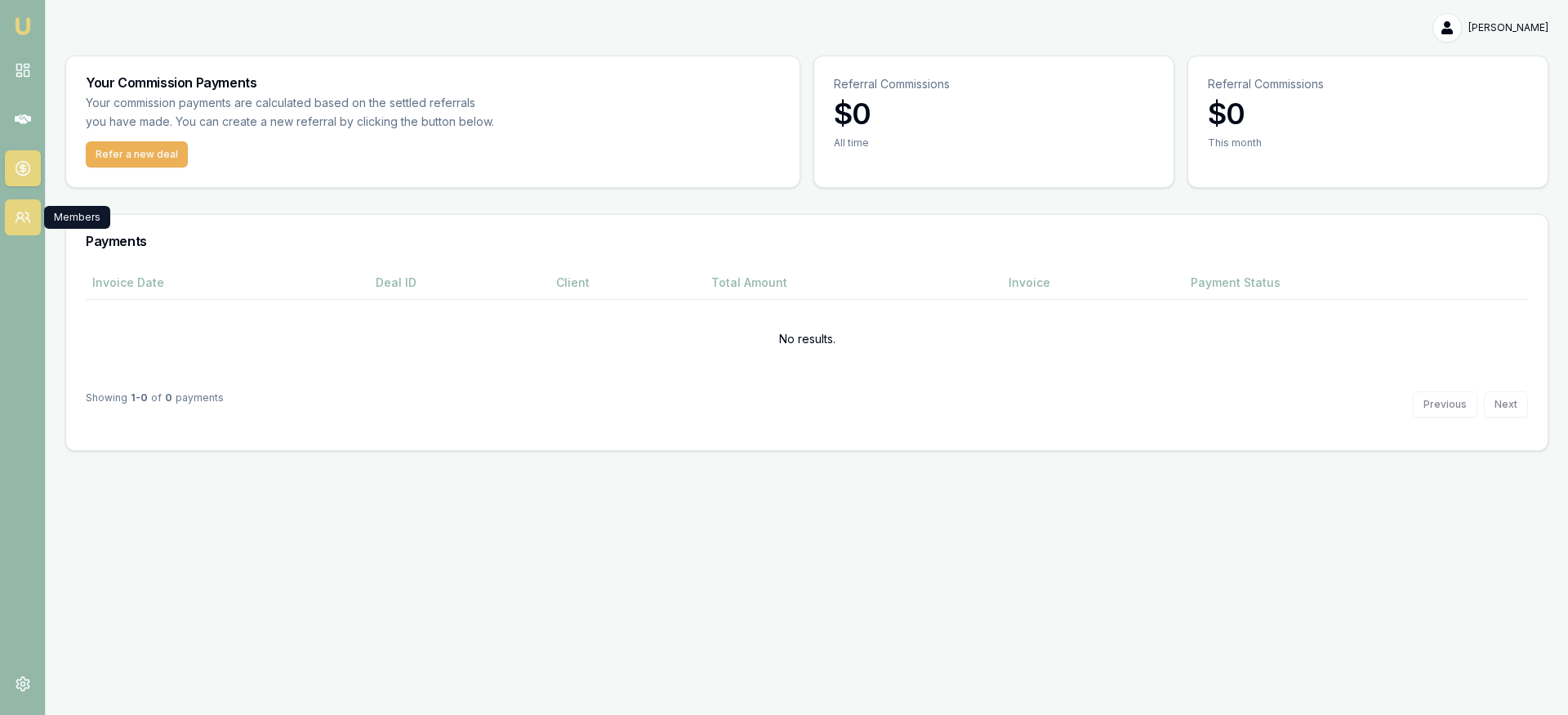
click at [28, 212] on icon at bounding box center [22, 217] width 16 height 16
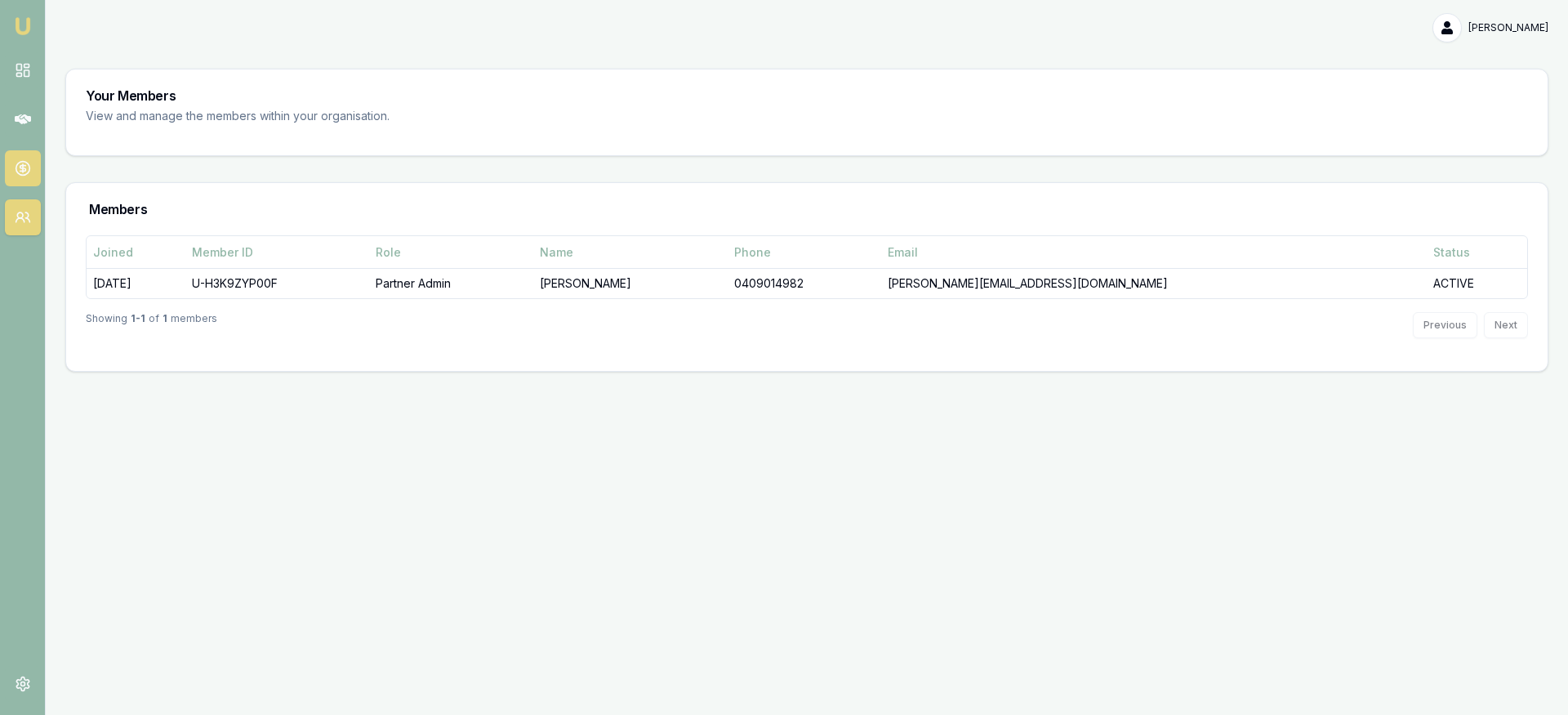
click at [16, 166] on circle at bounding box center [22, 169] width 14 height 14
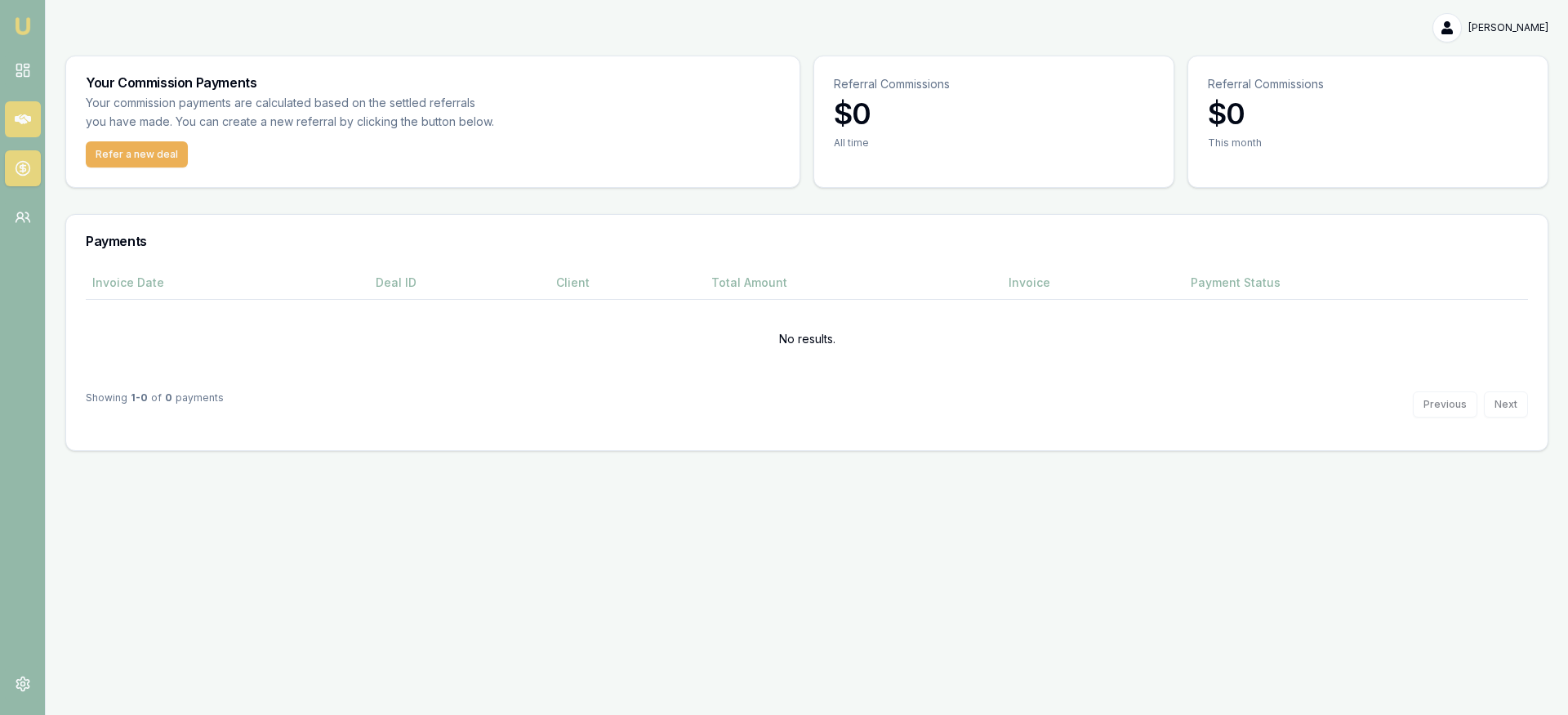
click at [24, 119] on icon at bounding box center [22, 119] width 16 height 9
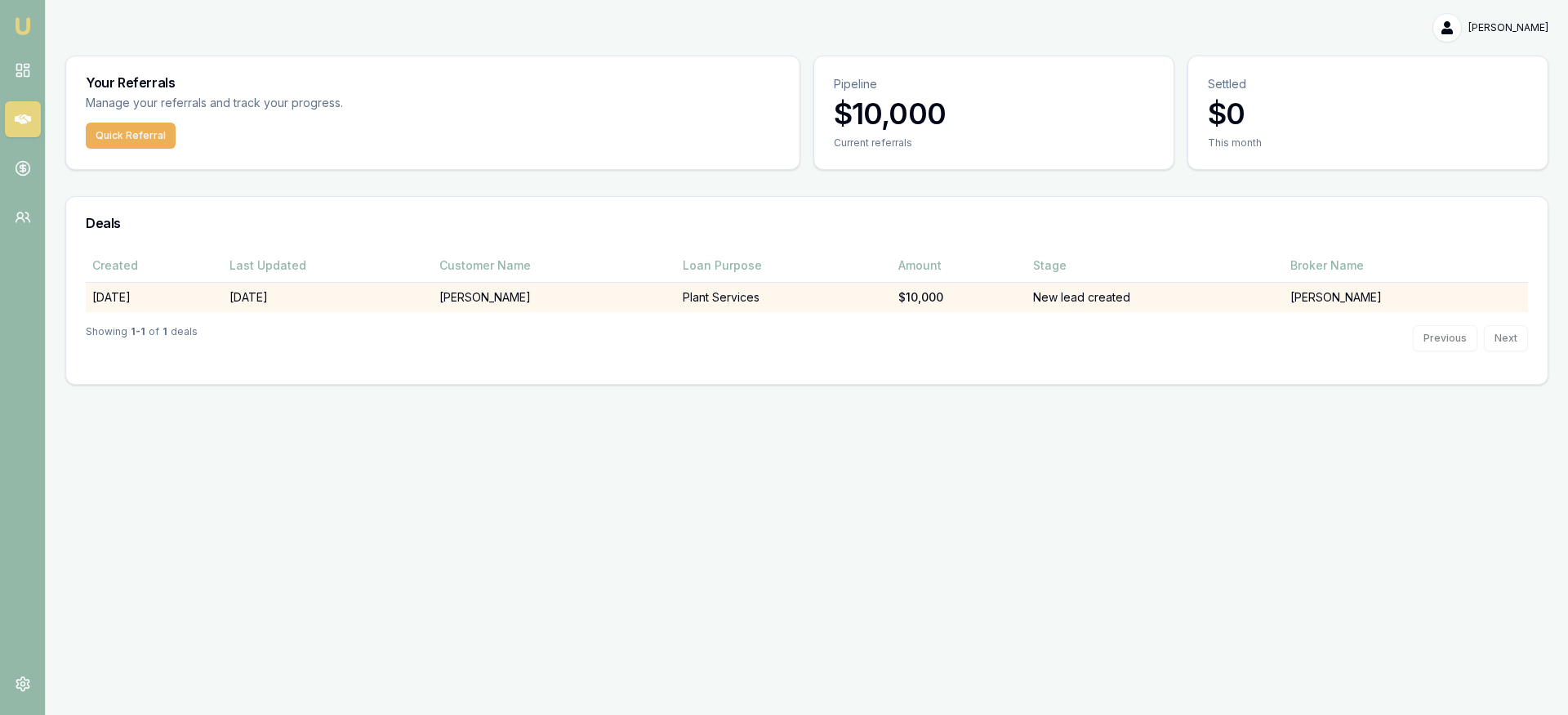
click at [282, 298] on td "[DATE]" at bounding box center [327, 296] width 210 height 30
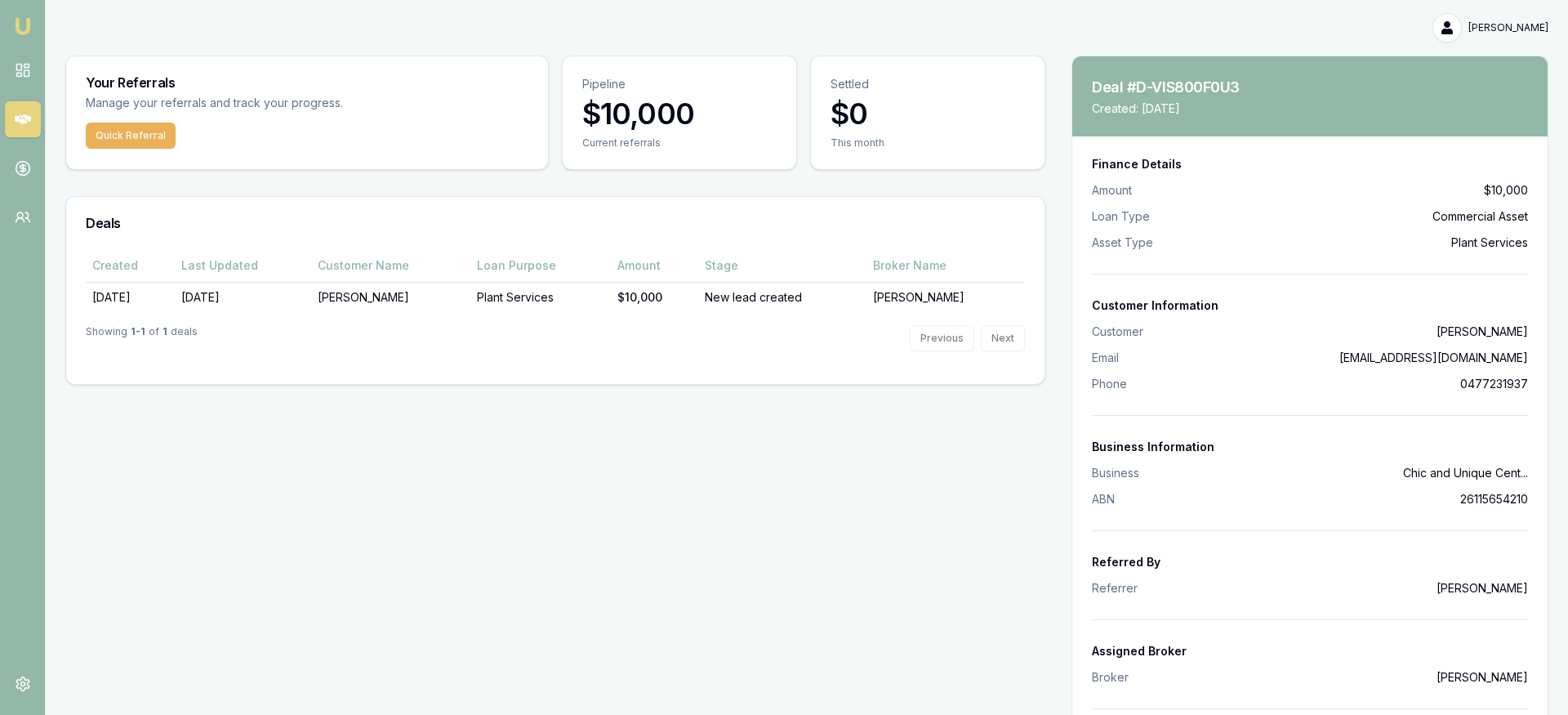
scroll to position [153, 0]
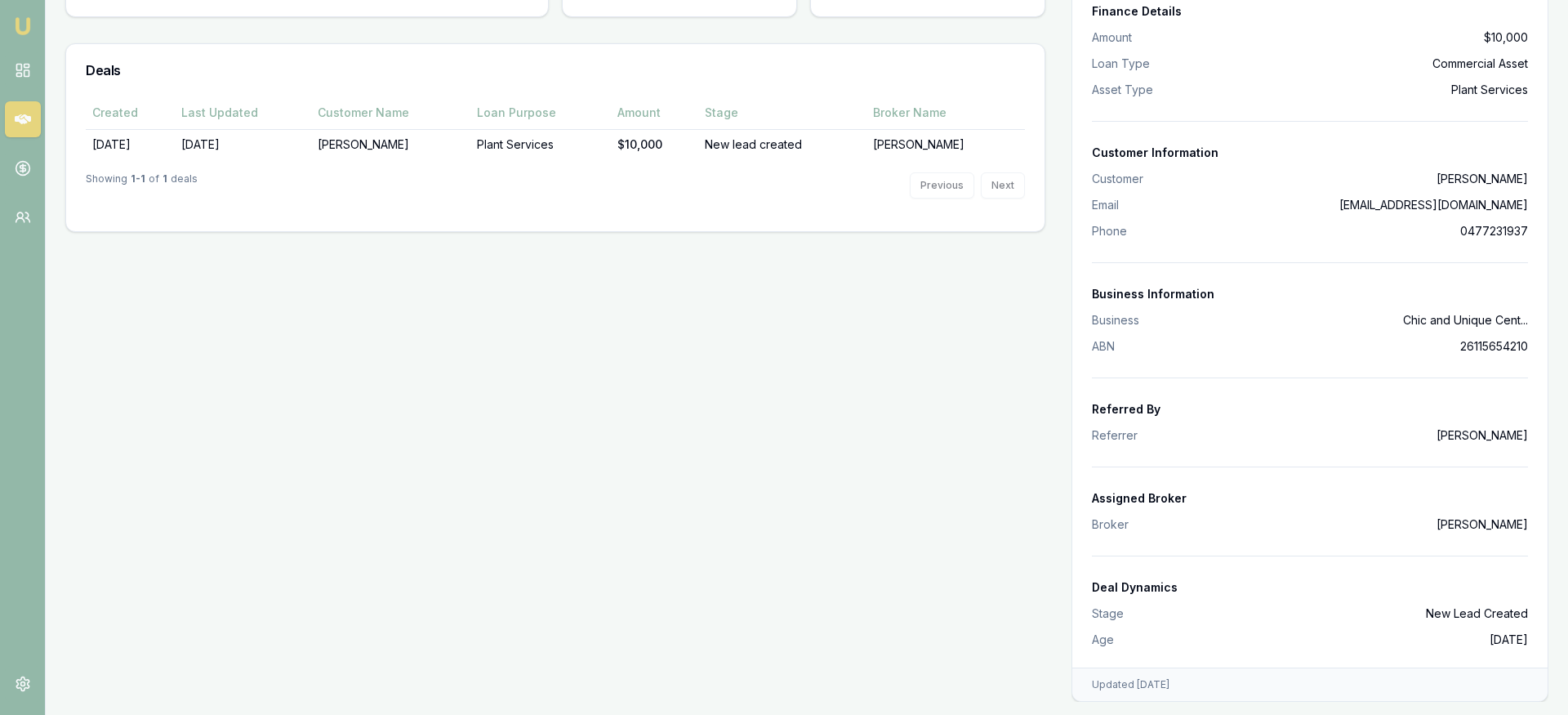
click at [635, 353] on main "Your Referrals Manage your referrals and track your progress. Quick Referral Pi…" at bounding box center [807, 302] width 1522 height 799
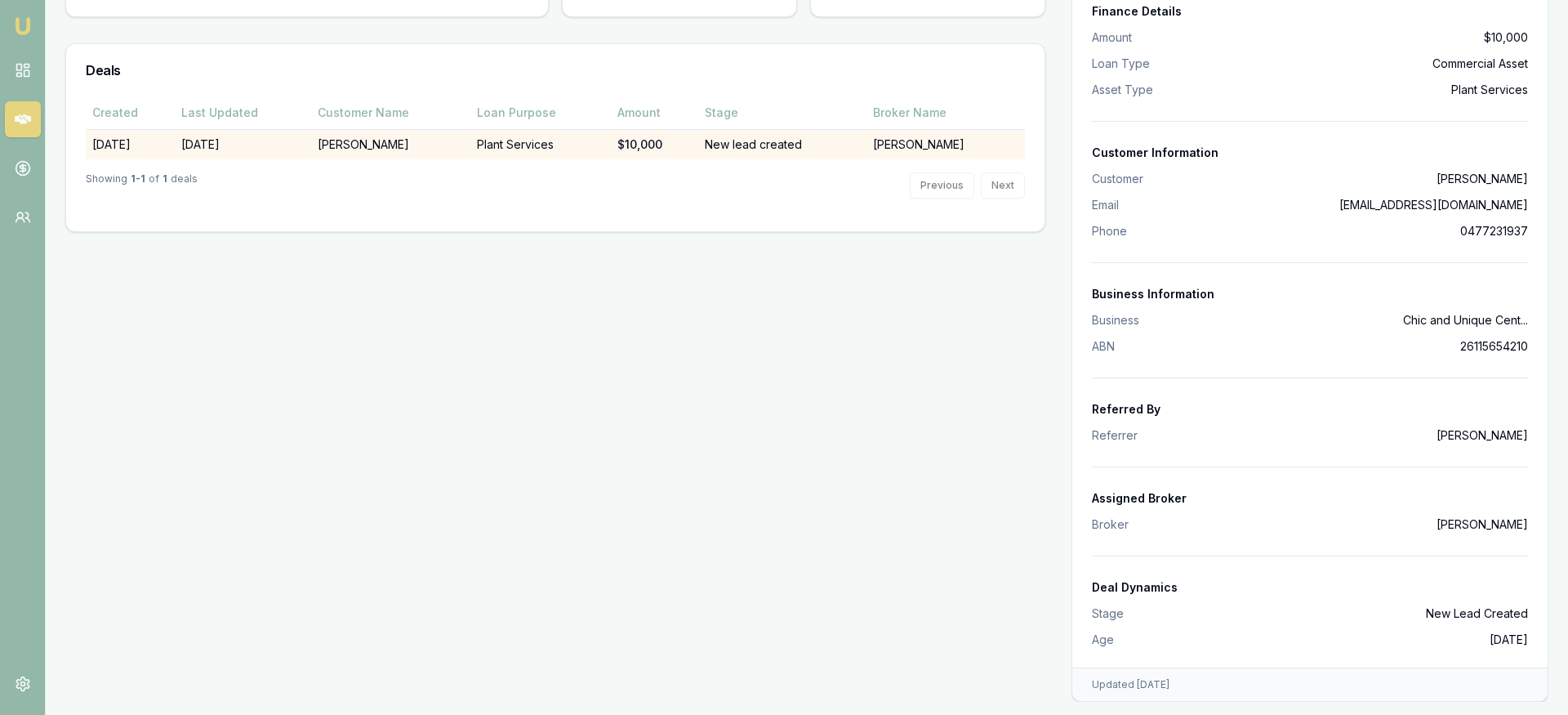
click at [262, 145] on td "[DATE]" at bounding box center [243, 143] width 136 height 30
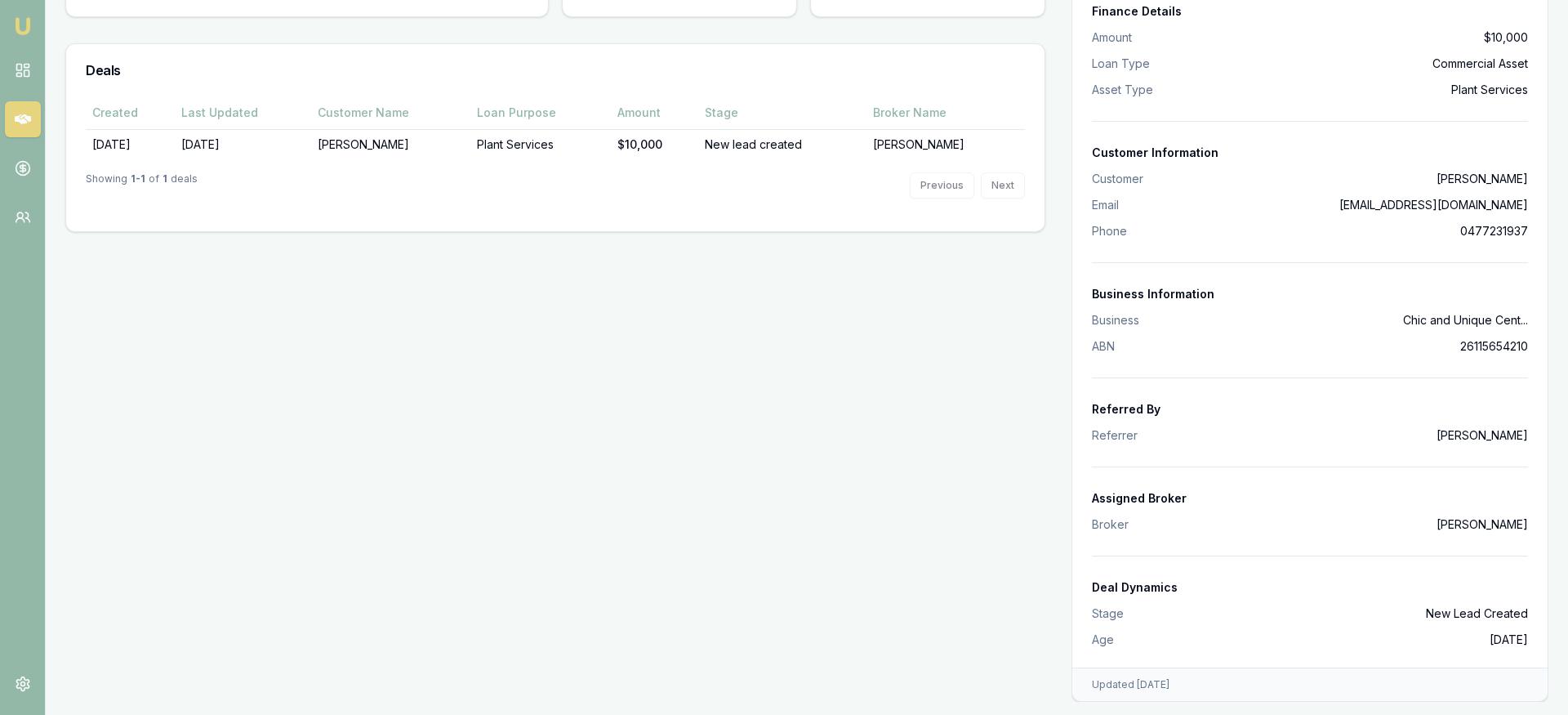
click at [321, 209] on div "Showing 1 - 1 of 1 deals Previous Next" at bounding box center [556, 185] width 940 height 52
